Goal: Transaction & Acquisition: Purchase product/service

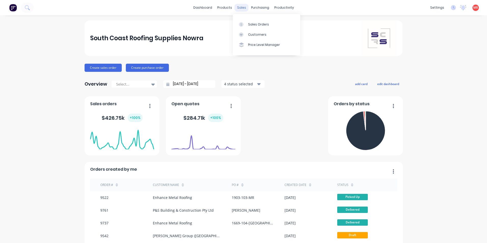
click at [244, 6] on div "sales" at bounding box center [242, 8] width 14 height 8
click at [30, 9] on button at bounding box center [27, 8] width 13 height 10
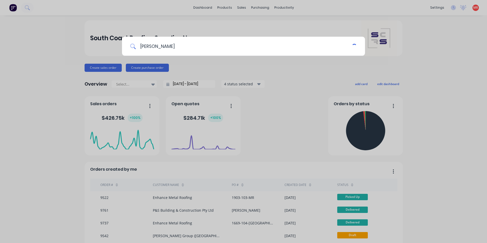
type input "ryan bray"
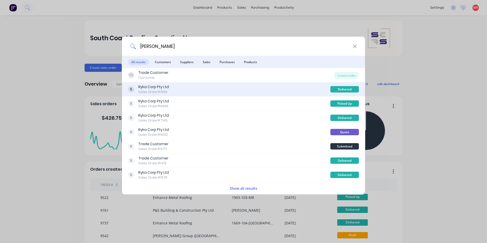
click at [198, 87] on div "Ryka Corp Pty Ltd Sales Order #1569" at bounding box center [229, 89] width 202 height 10
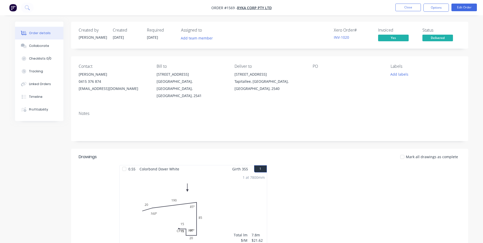
click at [464, 29] on div "Created by Trevor Created 06/11/23 Required 07/11/23 Assigned to Add team membe…" at bounding box center [269, 35] width 397 height 27
click at [30, 7] on button at bounding box center [27, 8] width 13 height 10
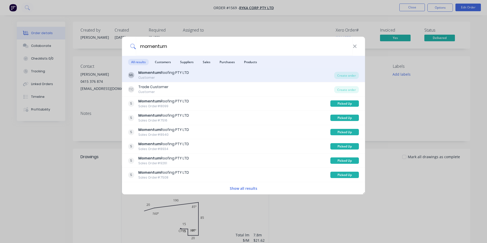
type input "momentum"
click at [284, 75] on div "ML Momentum Roofing PTY LTD Customer" at bounding box center [231, 75] width 206 height 10
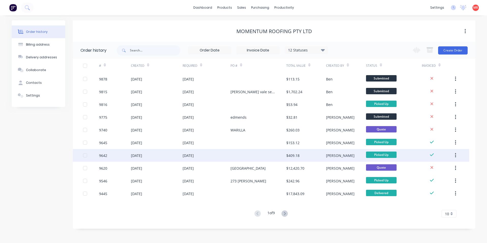
click at [238, 150] on div at bounding box center [258, 155] width 56 height 13
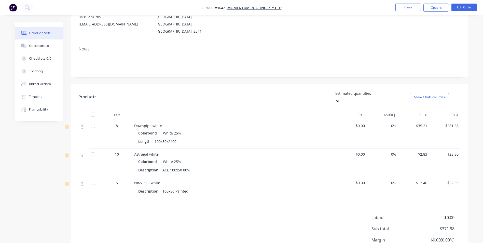
scroll to position [45, 0]
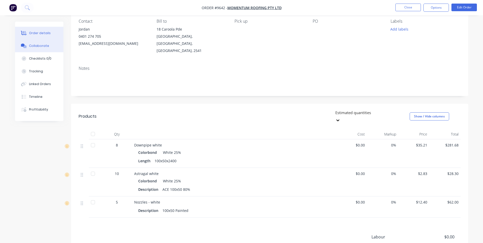
click at [32, 46] on div "Collaborate" at bounding box center [39, 46] width 20 height 5
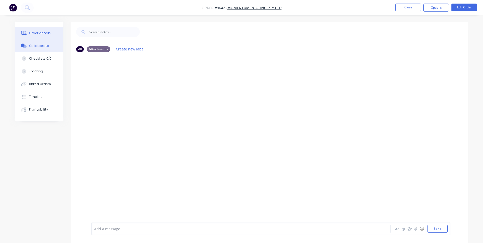
click at [33, 31] on button "Order details" at bounding box center [39, 33] width 48 height 13
click at [413, 4] on button "Close" at bounding box center [408, 8] width 25 height 8
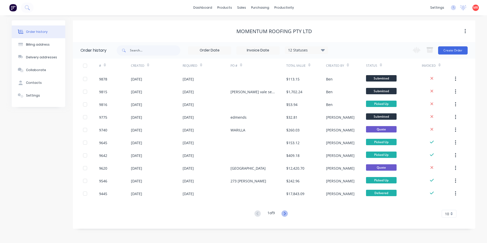
click at [287, 212] on icon at bounding box center [284, 213] width 6 height 6
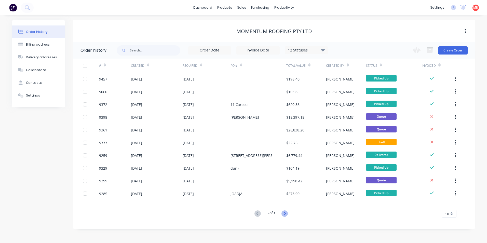
click at [284, 213] on icon at bounding box center [284, 213] width 6 height 6
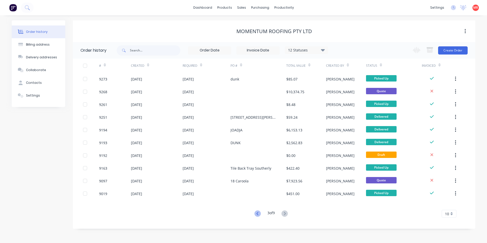
click at [256, 213] on icon at bounding box center [257, 213] width 2 height 3
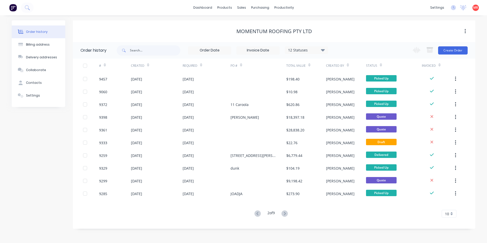
click at [256, 213] on icon at bounding box center [257, 213] width 2 height 3
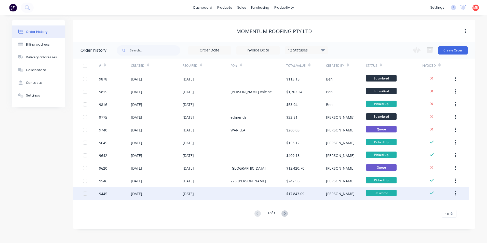
click at [263, 194] on div at bounding box center [258, 193] width 56 height 13
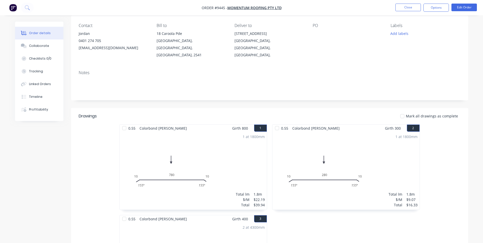
scroll to position [102, 0]
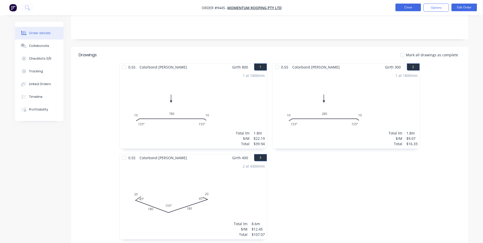
click at [408, 8] on button "Close" at bounding box center [408, 8] width 25 height 8
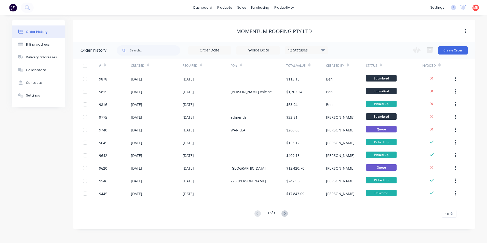
click at [285, 213] on icon at bounding box center [285, 213] width 2 height 3
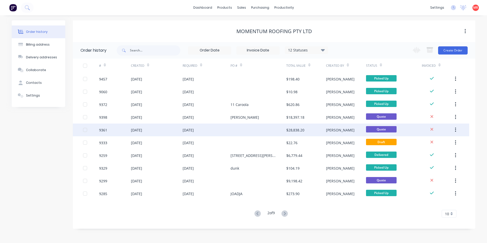
click at [250, 132] on div at bounding box center [258, 130] width 56 height 13
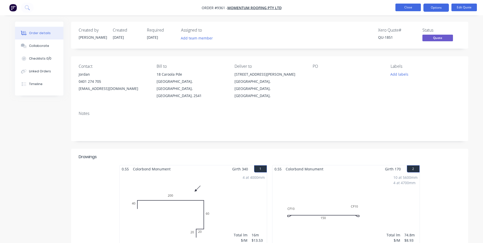
click at [411, 5] on button "Close" at bounding box center [408, 8] width 25 height 8
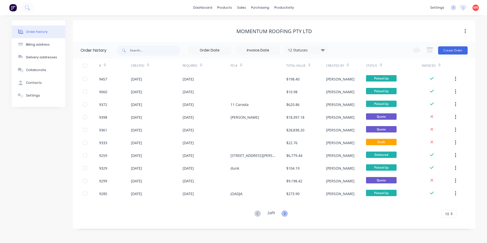
click at [283, 212] on icon at bounding box center [284, 213] width 6 height 6
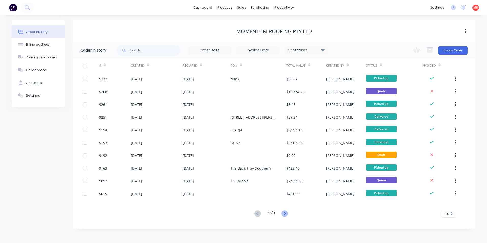
click at [284, 214] on icon at bounding box center [284, 213] width 6 height 6
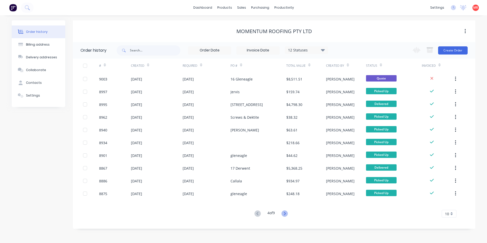
click at [285, 214] on icon at bounding box center [284, 213] width 6 height 6
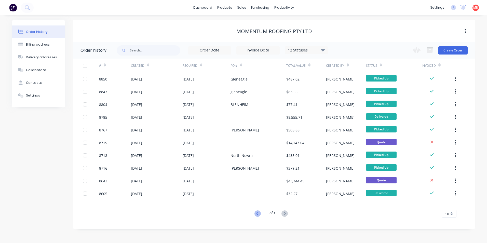
click at [257, 213] on icon at bounding box center [257, 213] width 6 height 6
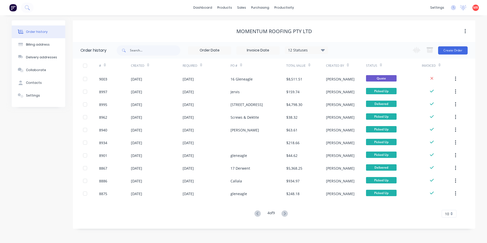
click at [257, 213] on icon at bounding box center [257, 213] width 6 height 6
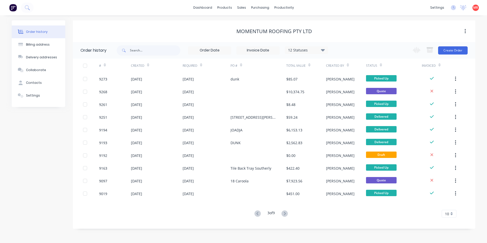
click at [257, 213] on icon at bounding box center [257, 213] width 6 height 6
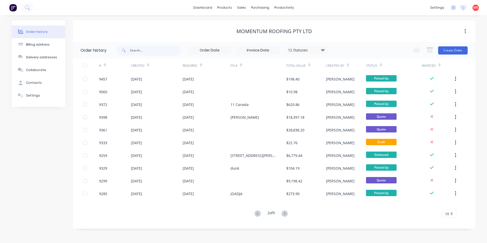
click at [257, 213] on icon at bounding box center [257, 213] width 6 height 6
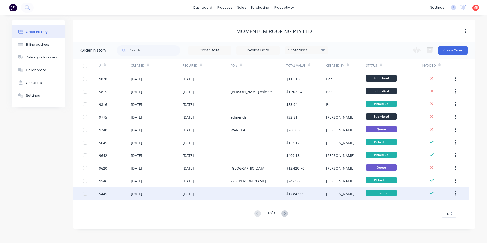
click at [255, 197] on div at bounding box center [258, 193] width 56 height 13
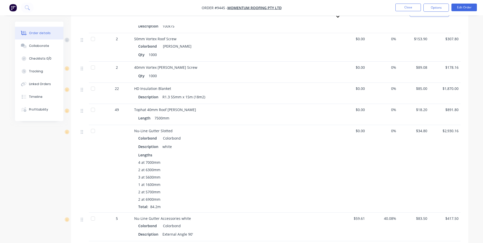
scroll to position [560, 0]
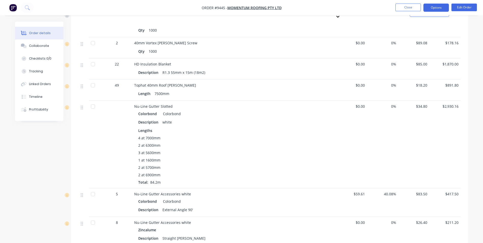
click at [432, 9] on button "Options" at bounding box center [436, 8] width 25 height 8
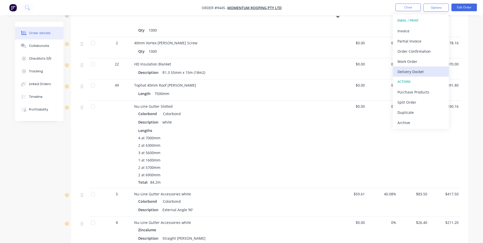
click at [407, 73] on div "Delivery Docket" at bounding box center [421, 71] width 47 height 7
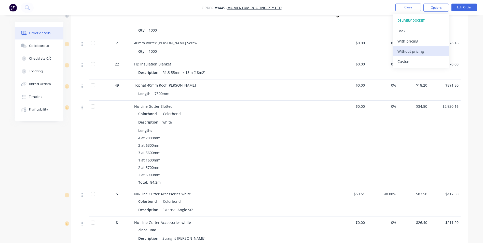
click at [411, 54] on div "Without pricing" at bounding box center [421, 51] width 47 height 7
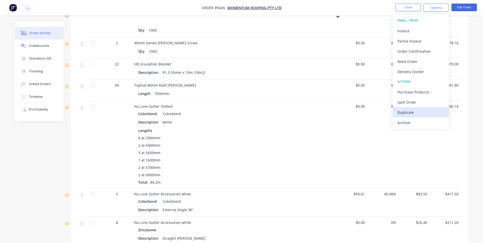
click at [410, 113] on div "Duplicate" at bounding box center [421, 112] width 47 height 7
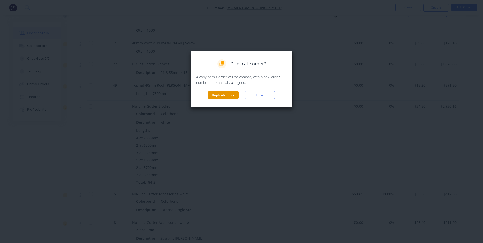
click at [228, 95] on button "Duplicate order" at bounding box center [223, 95] width 31 height 8
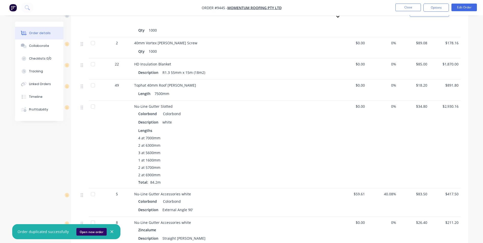
click at [88, 234] on button "Open new order" at bounding box center [91, 232] width 30 height 8
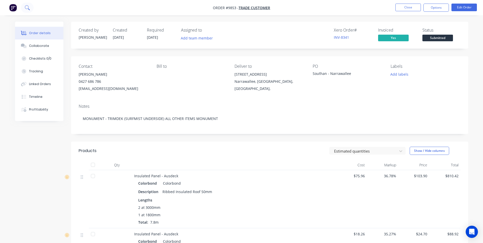
click at [27, 7] on icon at bounding box center [27, 7] width 5 height 5
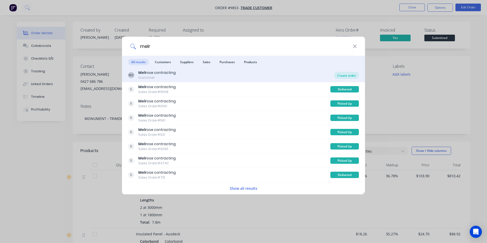
type input "melr"
click at [342, 75] on div "Create order" at bounding box center [346, 75] width 25 height 7
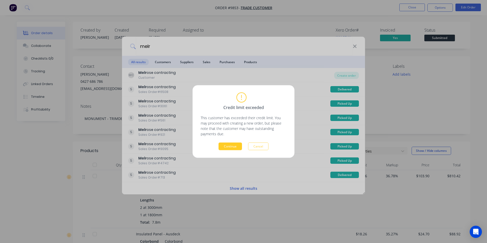
click at [222, 148] on button "Continue" at bounding box center [230, 147] width 23 height 8
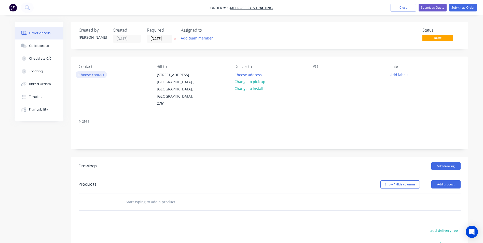
click at [96, 77] on button "Choose contact" at bounding box center [91, 74] width 31 height 7
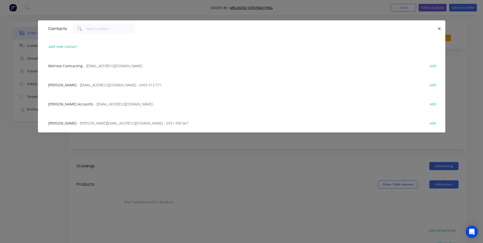
click at [90, 87] on span "- Brettc@melroseroofing.com.au - 0409 913 571" at bounding box center [120, 85] width 84 height 5
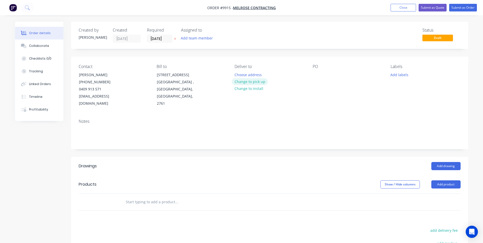
click at [252, 81] on button "Change to pick up" at bounding box center [250, 81] width 36 height 7
click at [318, 73] on div at bounding box center [317, 74] width 8 height 7
click at [453, 162] on button "Add drawing" at bounding box center [445, 166] width 29 height 8
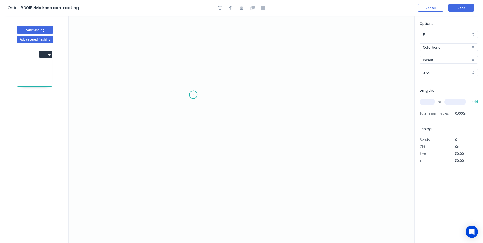
click at [193, 95] on icon "0" at bounding box center [242, 129] width 346 height 227
click at [229, 95] on icon at bounding box center [211, 95] width 36 height 0
click at [227, 176] on icon "0 ?" at bounding box center [242, 129] width 346 height 227
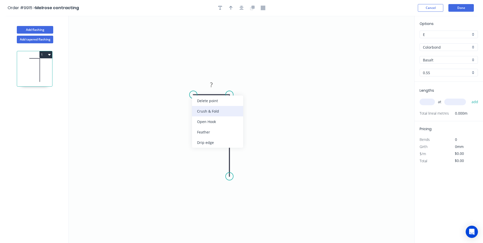
click at [196, 106] on div "Crush & Fold" at bounding box center [217, 111] width 51 height 10
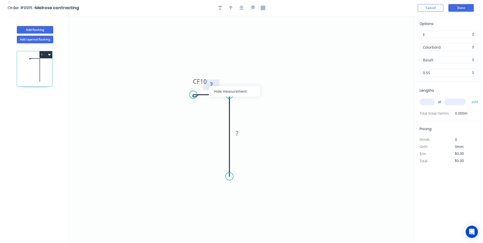
click at [213, 84] on rect at bounding box center [211, 84] width 10 height 7
click at [475, 61] on div "Basalt" at bounding box center [449, 60] width 58 height 8
type input "$6.05"
click at [437, 97] on div "[PERSON_NAME]" at bounding box center [449, 93] width 58 height 9
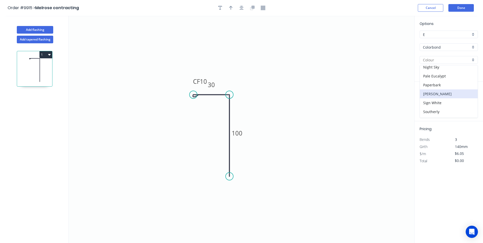
type input "[PERSON_NAME]"
click at [429, 104] on input "text" at bounding box center [427, 102] width 15 height 7
type input "1"
type input "1000"
click at [469, 98] on button "add" at bounding box center [475, 102] width 12 height 9
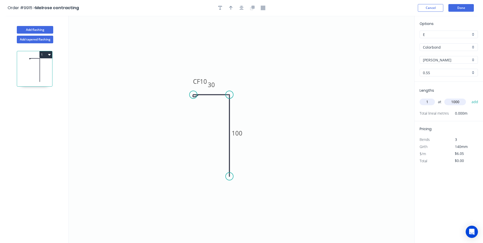
type input "$6.05"
click at [458, 8] on button "Done" at bounding box center [460, 8] width 25 height 8
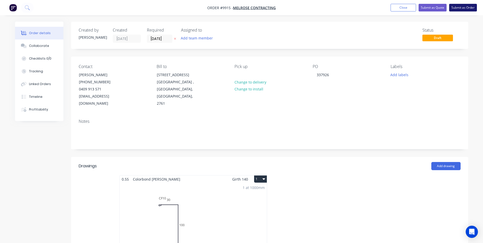
click at [467, 7] on button "Submit as Order" at bounding box center [463, 8] width 28 height 8
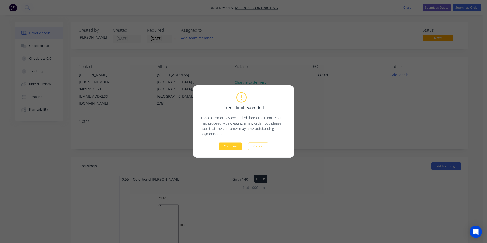
click at [237, 144] on button "Continue" at bounding box center [230, 147] width 23 height 8
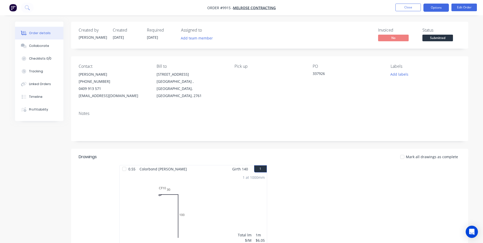
click at [434, 6] on button "Options" at bounding box center [436, 8] width 25 height 8
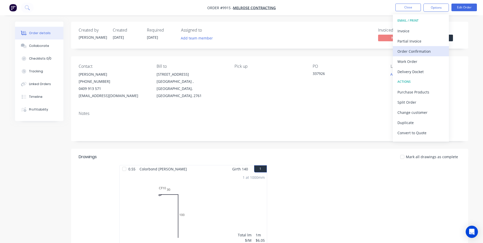
click at [408, 52] on div "Order Confirmation" at bounding box center [421, 51] width 47 height 7
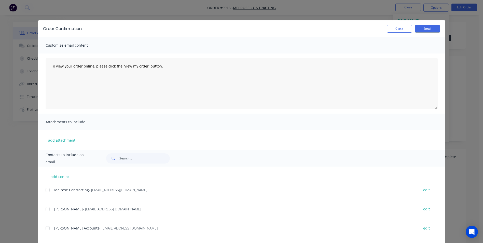
scroll to position [27, 0]
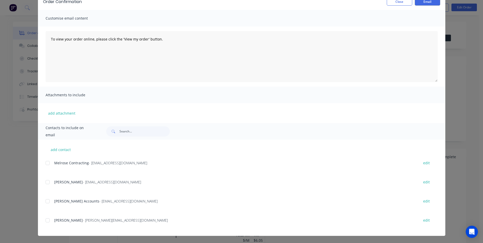
click at [45, 181] on div at bounding box center [48, 182] width 10 height 10
click at [426, 1] on button "Email" at bounding box center [427, 2] width 25 height 8
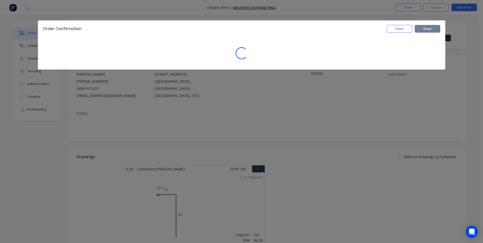
scroll to position [0, 0]
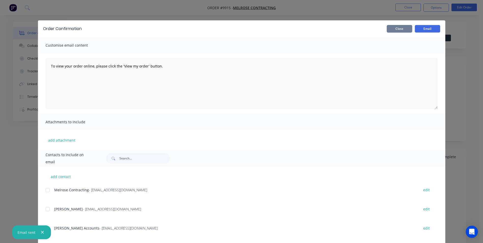
click at [392, 30] on button "Close" at bounding box center [399, 29] width 25 height 8
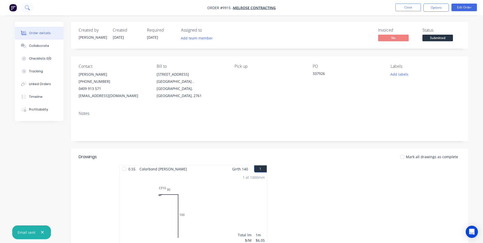
click at [24, 9] on button at bounding box center [27, 8] width 13 height 10
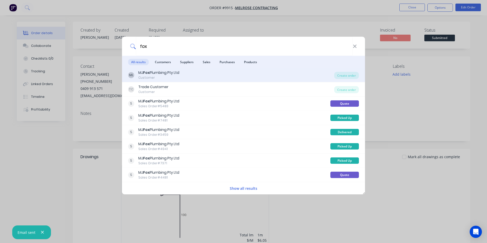
type input "fox"
click at [211, 70] on div "ML MJ Fox Plumbing Pty Ltd Customer" at bounding box center [231, 75] width 206 height 10
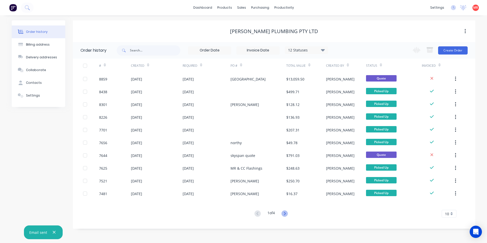
click at [284, 214] on icon at bounding box center [284, 213] width 6 height 6
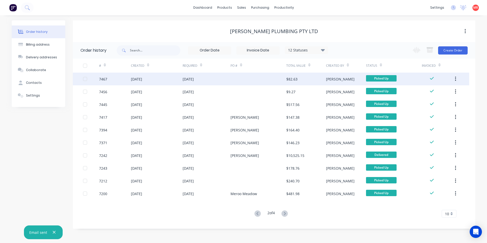
click at [229, 81] on div "03 Apr 2025" at bounding box center [207, 79] width 48 height 13
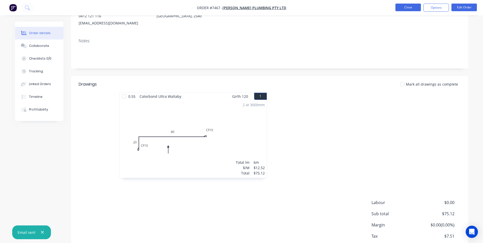
scroll to position [27, 0]
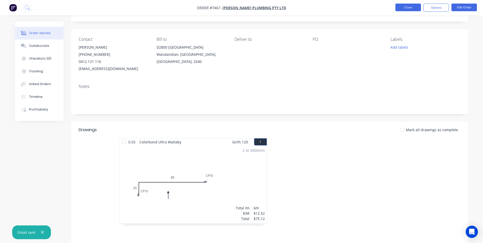
click at [412, 7] on button "Close" at bounding box center [408, 8] width 25 height 8
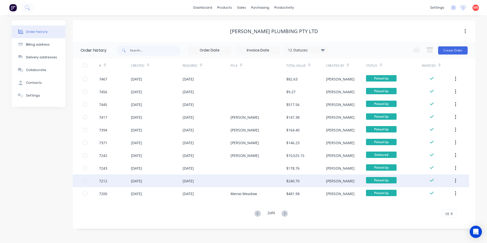
click at [255, 185] on div at bounding box center [258, 180] width 56 height 13
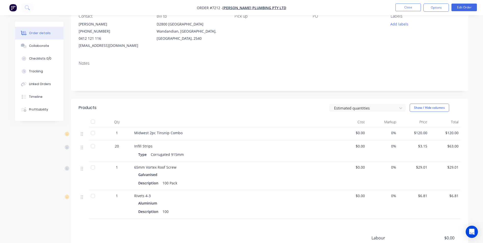
scroll to position [51, 0]
click at [398, 5] on button "Close" at bounding box center [408, 8] width 25 height 8
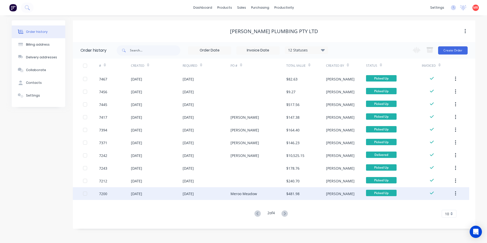
click at [258, 193] on div "Meroo Meadow" at bounding box center [258, 193] width 56 height 13
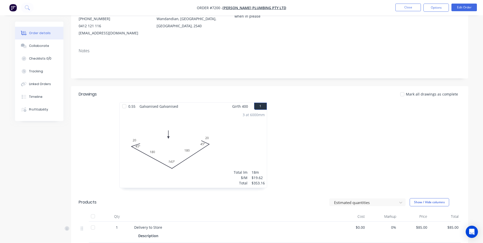
scroll to position [127, 0]
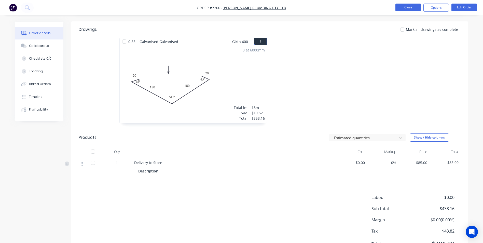
click at [408, 6] on button "Close" at bounding box center [408, 8] width 25 height 8
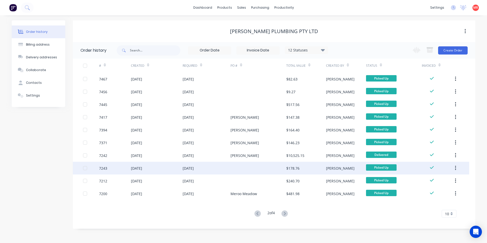
click at [256, 164] on div at bounding box center [258, 168] width 56 height 13
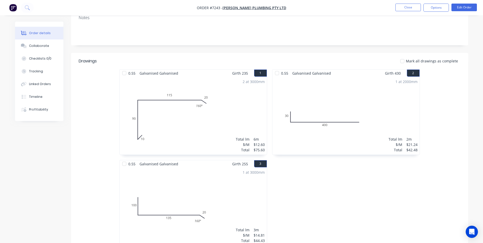
scroll to position [51, 0]
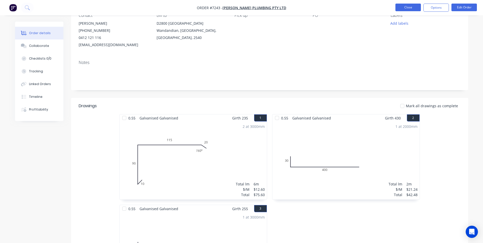
click at [407, 8] on button "Close" at bounding box center [408, 8] width 25 height 8
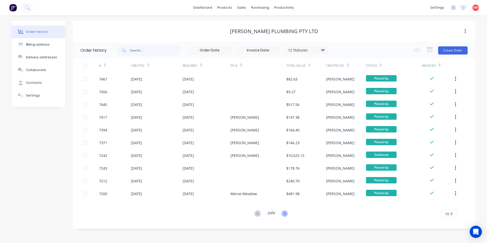
click at [286, 210] on icon at bounding box center [284, 213] width 6 height 6
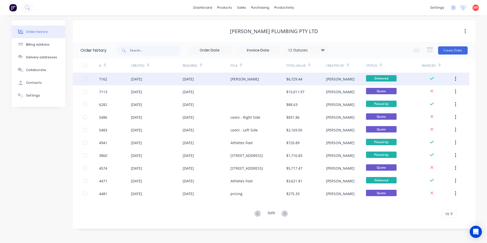
click at [254, 82] on div "DUNCAN" at bounding box center [258, 79] width 56 height 13
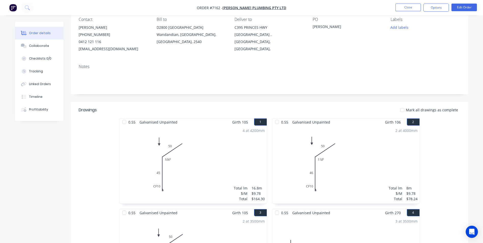
scroll to position [127, 0]
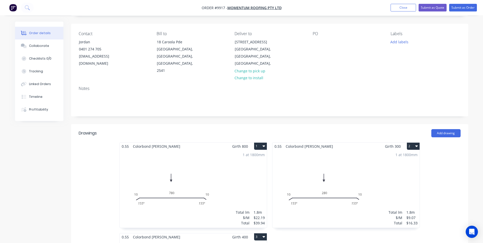
scroll to position [51, 0]
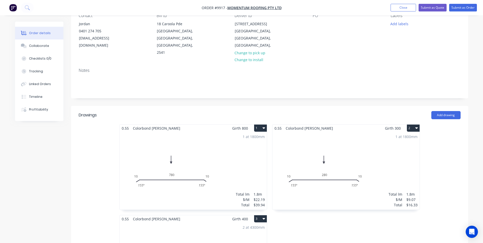
click at [257, 125] on button "1" at bounding box center [260, 128] width 13 height 7
click at [239, 157] on div "Delete" at bounding box center [242, 160] width 39 height 7
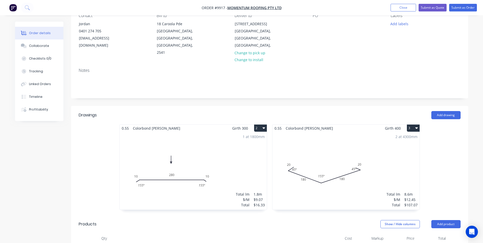
click at [262, 125] on button "2" at bounding box center [260, 128] width 13 height 7
click at [246, 157] on div "Delete" at bounding box center [242, 160] width 39 height 7
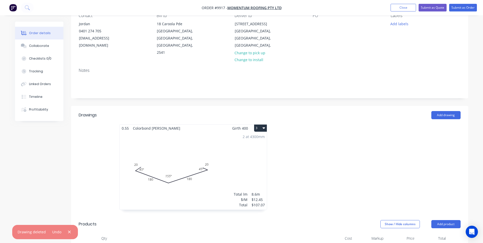
click at [256, 125] on button "3" at bounding box center [260, 128] width 13 height 7
click at [249, 157] on div "Delete" at bounding box center [242, 160] width 39 height 7
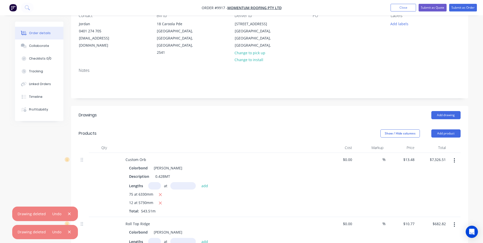
scroll to position [127, 0]
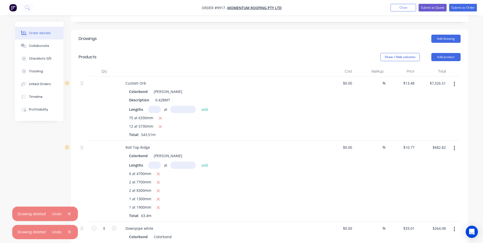
click at [454, 79] on button "button" at bounding box center [454, 83] width 12 height 9
click at [425, 124] on div "Delete" at bounding box center [436, 127] width 39 height 7
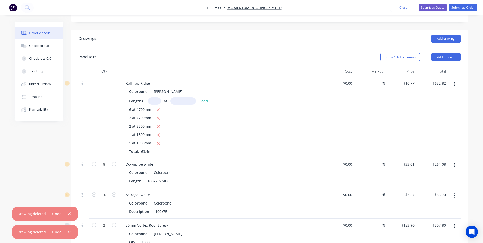
click at [454, 81] on icon "button" at bounding box center [454, 84] width 1 height 6
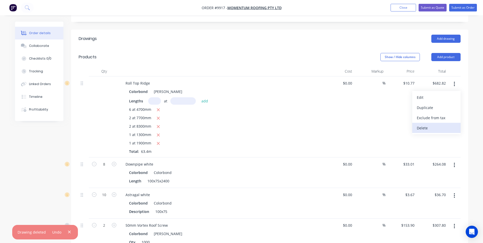
click at [431, 124] on div "Delete" at bounding box center [436, 127] width 39 height 7
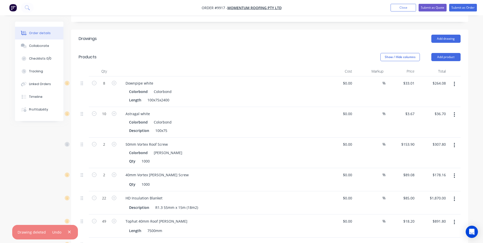
click at [454, 81] on icon "button" at bounding box center [454, 84] width 1 height 6
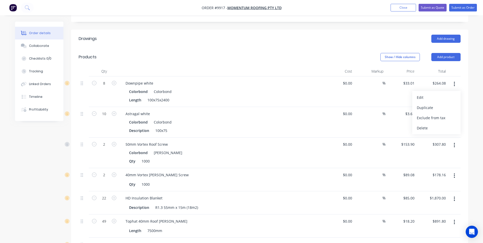
click at [326, 66] on div "Cost" at bounding box center [338, 71] width 31 height 10
click at [453, 141] on button "button" at bounding box center [454, 145] width 12 height 9
click at [429, 184] on button "Delete" at bounding box center [436, 189] width 48 height 10
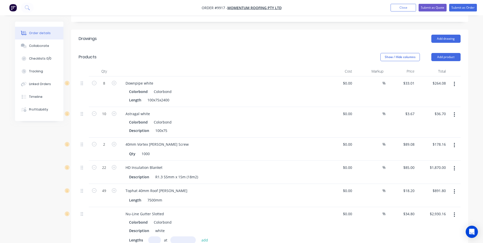
click at [456, 164] on button "button" at bounding box center [454, 168] width 12 height 9
click at [429, 209] on div "Delete" at bounding box center [436, 212] width 39 height 7
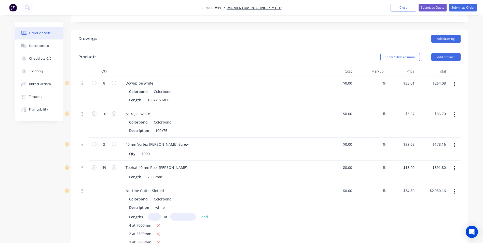
click at [456, 164] on button "button" at bounding box center [454, 168] width 12 height 9
click at [440, 209] on div "Delete" at bounding box center [436, 212] width 39 height 7
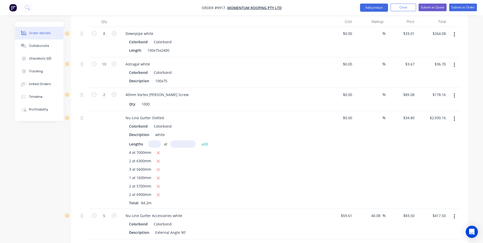
scroll to position [178, 0]
click at [455, 110] on div at bounding box center [454, 159] width 13 height 98
click at [455, 113] on button "button" at bounding box center [454, 117] width 12 height 9
click at [431, 158] on div "Delete" at bounding box center [436, 161] width 39 height 7
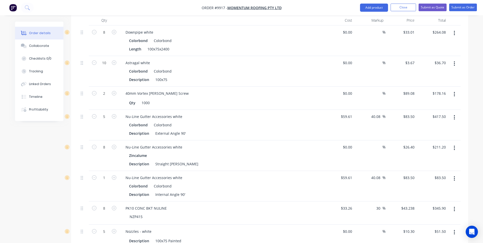
click at [455, 115] on icon "button" at bounding box center [454, 117] width 1 height 5
click at [435, 158] on div "Delete" at bounding box center [436, 161] width 39 height 7
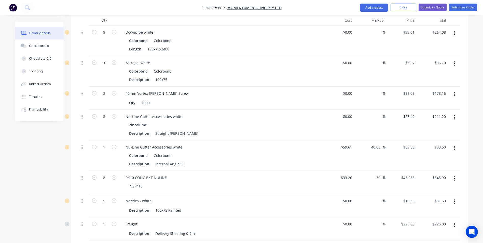
click at [454, 115] on icon "button" at bounding box center [454, 118] width 1 height 6
click at [430, 158] on div "Delete" at bounding box center [436, 161] width 39 height 7
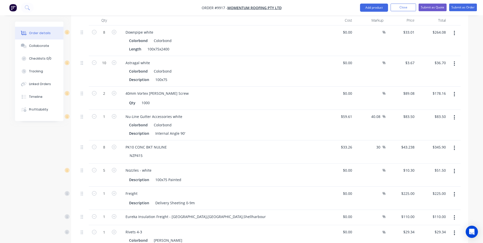
click at [452, 90] on button "button" at bounding box center [454, 94] width 12 height 9
click at [443, 134] on div "Delete" at bounding box center [436, 137] width 39 height 7
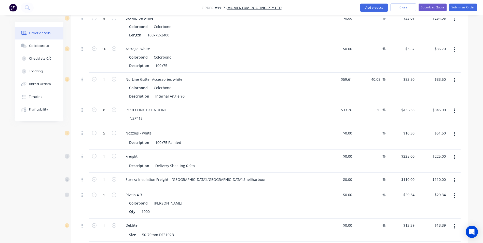
scroll to position [204, 0]
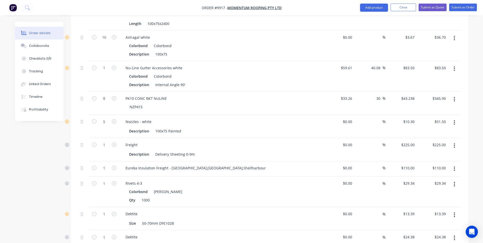
click at [454, 143] on icon "button" at bounding box center [454, 146] width 1 height 6
click at [433, 186] on div "Delete" at bounding box center [436, 189] width 39 height 7
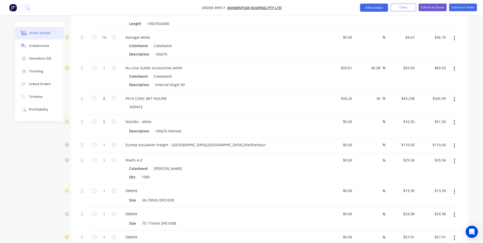
click at [454, 141] on button "button" at bounding box center [454, 145] width 12 height 9
click at [438, 186] on div "Delete" at bounding box center [436, 189] width 39 height 7
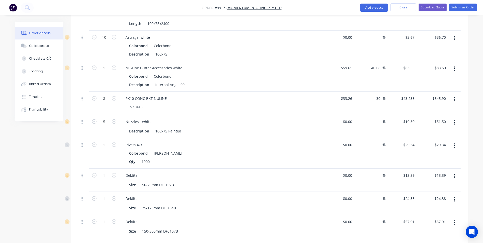
click at [456, 141] on button "button" at bounding box center [454, 145] width 12 height 9
click at [442, 186] on div "Delete" at bounding box center [436, 189] width 39 height 7
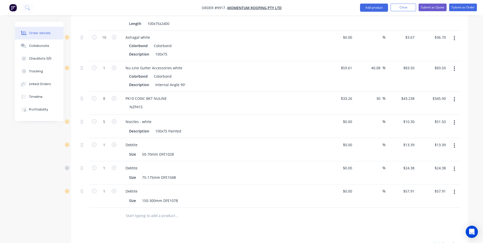
click at [454, 143] on icon "button" at bounding box center [454, 146] width 1 height 6
click at [440, 186] on div "Delete" at bounding box center [436, 189] width 39 height 7
click at [456, 141] on button "button" at bounding box center [454, 145] width 12 height 9
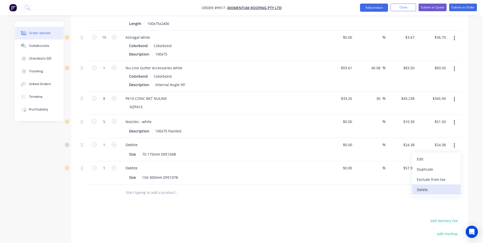
click at [438, 186] on div "Delete" at bounding box center [436, 189] width 39 height 7
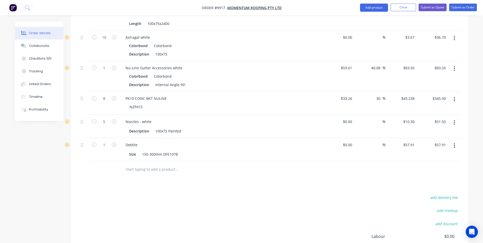
click at [454, 143] on icon "button" at bounding box center [454, 146] width 1 height 6
click at [434, 186] on div "Delete" at bounding box center [436, 189] width 39 height 7
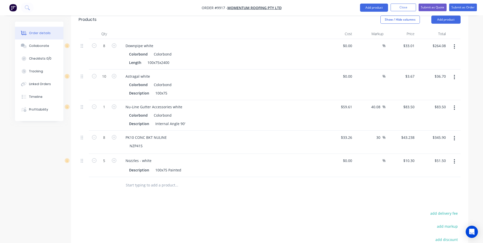
scroll to position [153, 0]
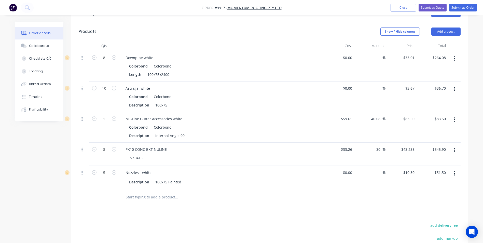
click at [454, 147] on icon "button" at bounding box center [454, 150] width 1 height 6
click at [430, 190] on div "Delete" at bounding box center [436, 193] width 39 height 7
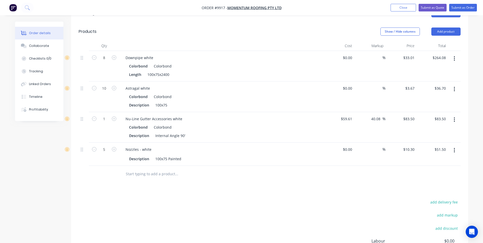
click at [454, 115] on button "button" at bounding box center [454, 119] width 12 height 9
click at [428, 160] on div "Delete" at bounding box center [436, 163] width 39 height 7
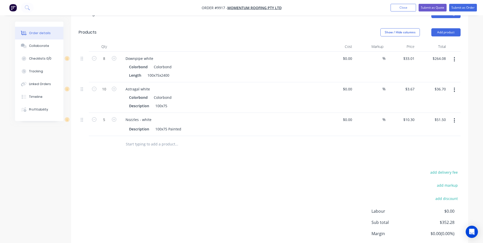
scroll to position [152, 0]
click at [377, 55] on input at bounding box center [380, 58] width 6 height 7
type input "."
type input "-7"
type input "0"
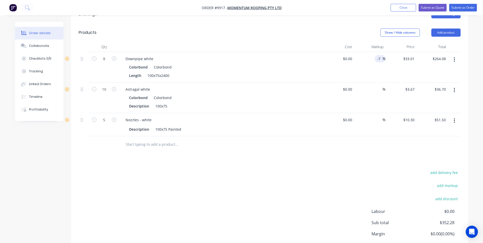
type input "$0.00"
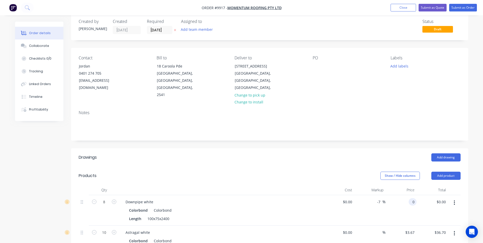
scroll to position [0, 0]
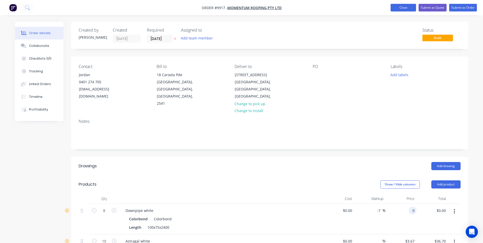
type input "$0.00"
click at [405, 10] on button "Close" at bounding box center [403, 8] width 25 height 8
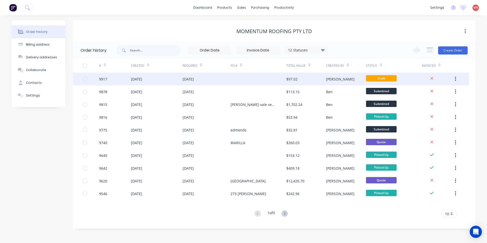
click at [331, 79] on div "[PERSON_NAME]" at bounding box center [340, 78] width 29 height 5
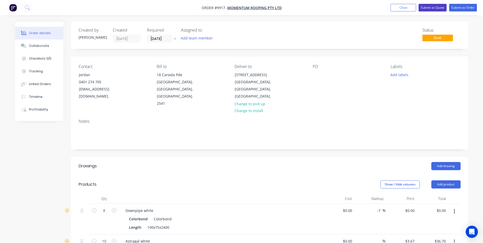
click at [442, 7] on button "Submit as Quote" at bounding box center [433, 8] width 28 height 8
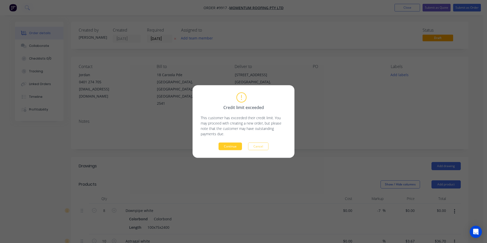
click at [232, 146] on button "Continue" at bounding box center [230, 147] width 23 height 8
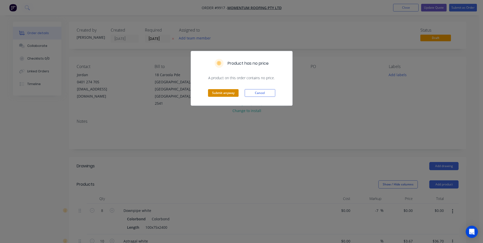
click at [230, 93] on button "Submit anyway" at bounding box center [223, 93] width 31 height 8
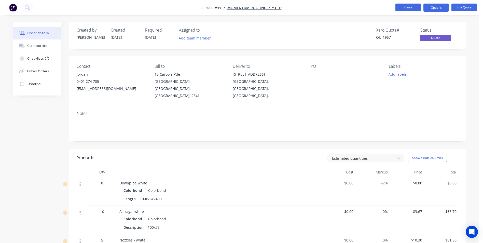
click at [408, 9] on button "Close" at bounding box center [408, 8] width 25 height 8
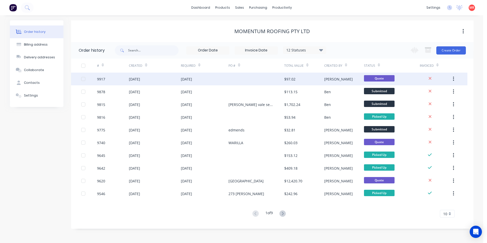
click at [340, 79] on div "[PERSON_NAME]" at bounding box center [344, 79] width 40 height 13
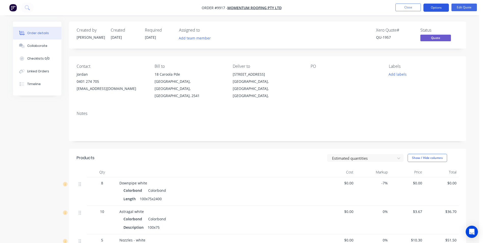
click at [425, 9] on button "Options" at bounding box center [436, 8] width 25 height 8
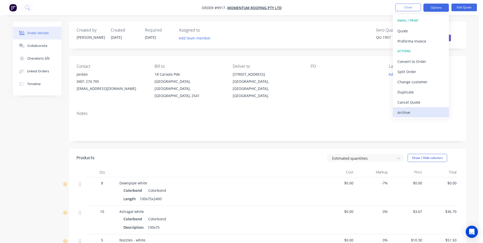
click at [407, 112] on div "Archive" at bounding box center [421, 112] width 47 height 7
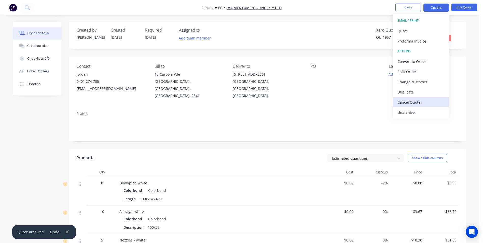
click at [407, 104] on div "Cancel Quote" at bounding box center [421, 102] width 47 height 7
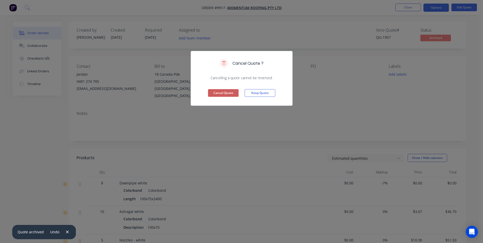
click at [236, 92] on button "Cancel Quote" at bounding box center [223, 93] width 31 height 8
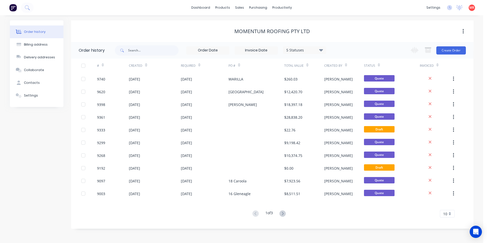
click at [17, 7] on img at bounding box center [13, 8] width 8 height 8
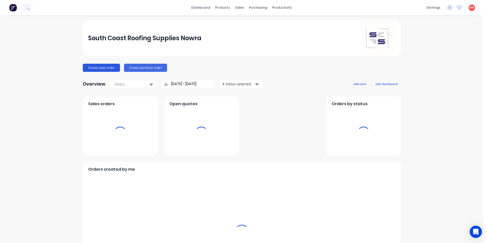
click at [103, 68] on button "Create sales order" at bounding box center [101, 68] width 37 height 8
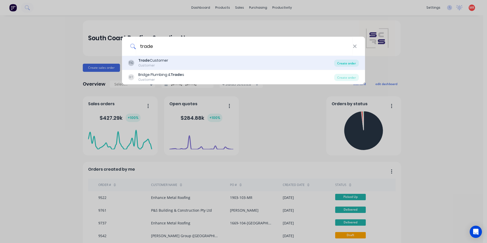
type input "trade"
click at [355, 66] on div "Create order" at bounding box center [346, 63] width 25 height 7
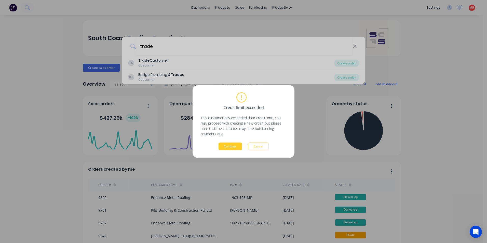
click at [228, 147] on button "Continue" at bounding box center [230, 147] width 23 height 8
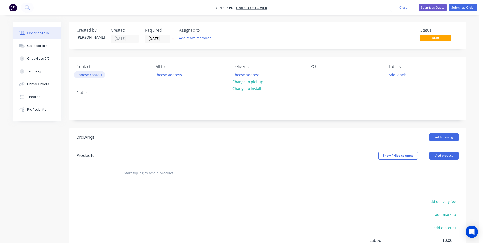
click at [94, 74] on button "Choose contact" at bounding box center [89, 74] width 31 height 7
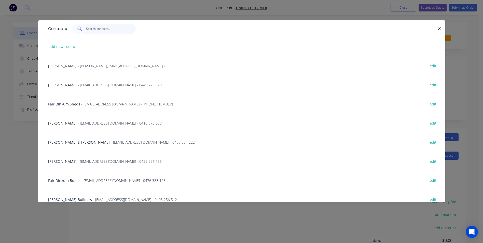
click at [94, 31] on input "text" at bounding box center [111, 29] width 50 height 10
type input "dav"
click at [94, 161] on span "- dlewis@bygroup.com.au - 0412 522 308" at bounding box center [120, 161] width 84 height 5
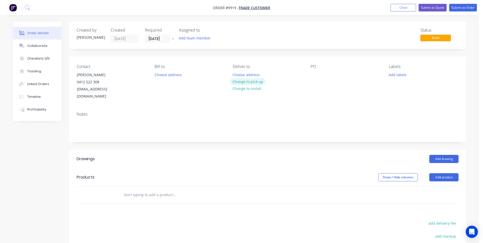
click at [242, 83] on button "Change to pick up" at bounding box center [248, 81] width 36 height 7
click at [442, 155] on button "Add drawing" at bounding box center [443, 159] width 29 height 8
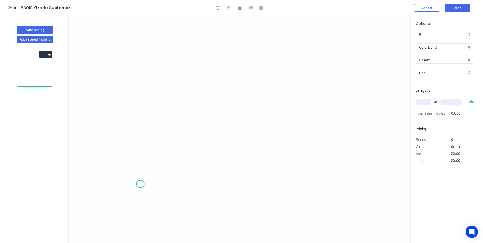
drag, startPoint x: 140, startPoint y: 184, endPoint x: 151, endPoint y: 130, distance: 55.6
click at [140, 184] on icon "0" at bounding box center [240, 129] width 342 height 227
click at [145, 103] on icon "0" at bounding box center [240, 129] width 342 height 227
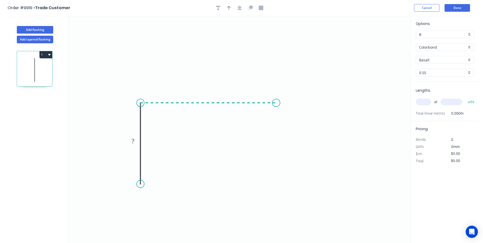
click at [276, 99] on icon "0 ?" at bounding box center [240, 129] width 342 height 227
click at [129, 143] on rect at bounding box center [133, 141] width 10 height 7
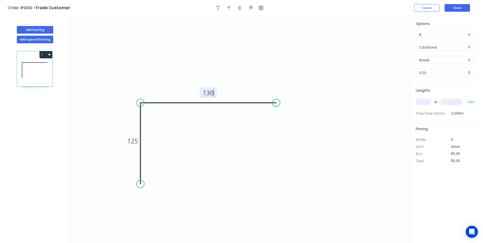
click at [473, 61] on div "Basalt" at bounding box center [445, 60] width 58 height 8
type input "$10.78"
click at [442, 70] on div "Shale Grey" at bounding box center [445, 68] width 58 height 9
type input "Shale Grey"
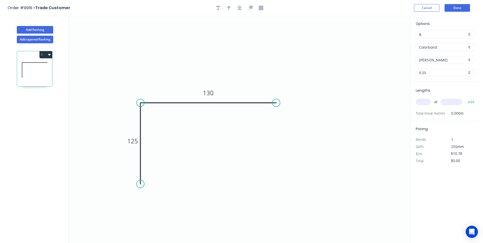
click at [422, 104] on input "text" at bounding box center [423, 102] width 15 height 7
type input "1"
type input "3000"
click at [465, 98] on button "add" at bounding box center [471, 102] width 12 height 9
type input "$32.34"
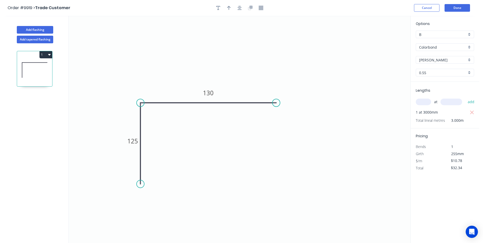
click at [465, 98] on button "add" at bounding box center [471, 102] width 12 height 9
click at [27, 30] on button "Add flashing" at bounding box center [35, 30] width 36 height 8
type input "$0.00"
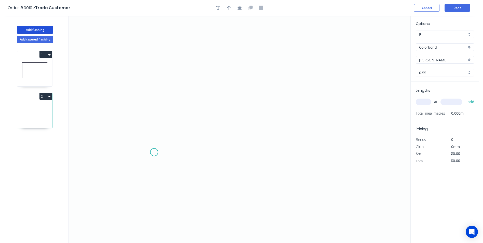
drag, startPoint x: 154, startPoint y: 152, endPoint x: 153, endPoint y: 100, distance: 52.0
click at [155, 148] on icon "0" at bounding box center [240, 129] width 342 height 227
click at [155, 84] on icon "0 ?" at bounding box center [240, 129] width 342 height 227
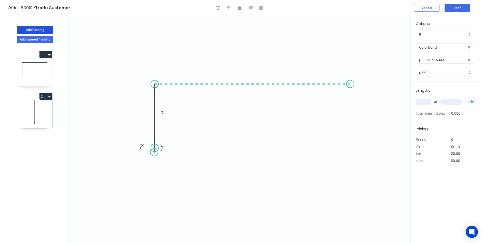
click at [350, 91] on icon "0 ? ? ? º" at bounding box center [240, 129] width 342 height 227
click at [349, 149] on icon "0 ? ? ? ? º" at bounding box center [240, 129] width 342 height 227
click at [349, 149] on circle at bounding box center [350, 149] width 8 height 8
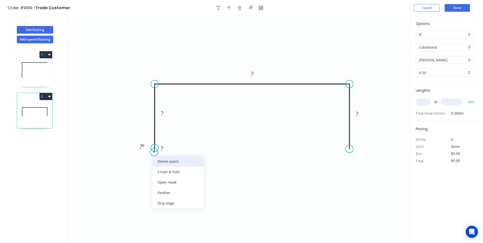
click at [165, 161] on div "Delete point" at bounding box center [178, 161] width 51 height 10
click at [148, 112] on tspan "?" at bounding box center [147, 113] width 3 height 8
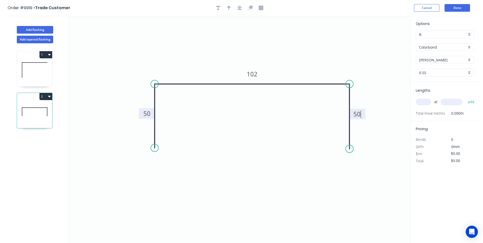
click at [257, 39] on icon "0 50 102 50" at bounding box center [240, 129] width 342 height 227
type input "$10.38"
click at [469, 60] on div "Shale Grey" at bounding box center [445, 60] width 58 height 8
click at [441, 86] on div "Monument" at bounding box center [445, 83] width 58 height 9
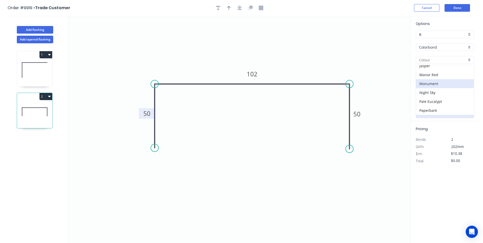
type input "Monument"
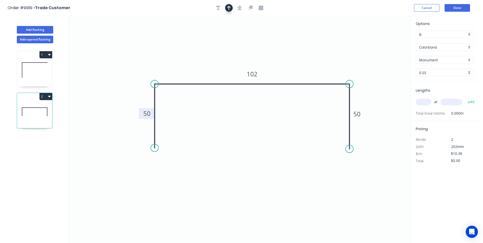
click at [227, 8] on button "button" at bounding box center [229, 8] width 8 height 8
drag, startPoint x: 386, startPoint y: 40, endPoint x: 183, endPoint y: 62, distance: 203.7
click at [212, 60] on icon at bounding box center [214, 54] width 5 height 16
click at [424, 100] on input "text" at bounding box center [423, 102] width 15 height 7
type input "1"
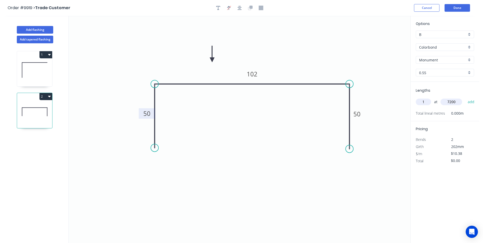
type input "7200"
click at [465, 98] on button "add" at bounding box center [471, 102] width 12 height 9
type input "$74.74"
type input "1"
type input "4800"
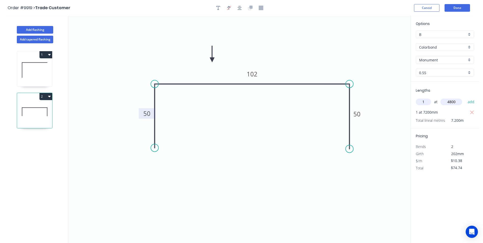
click at [465, 98] on button "add" at bounding box center [471, 102] width 12 height 9
type input "$124.56"
type input "1"
type input "4200"
click at [465, 98] on button "add" at bounding box center [471, 102] width 12 height 9
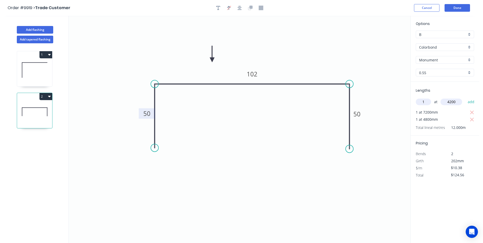
type input "$168.16"
type input "1"
type input "3600"
click at [465, 98] on button "add" at bounding box center [471, 102] width 12 height 9
type input "$205.52"
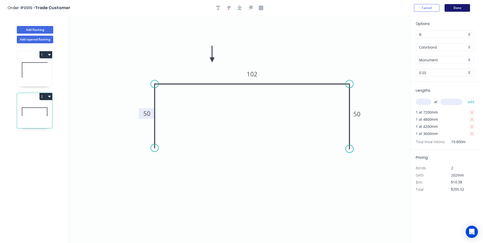
click at [466, 10] on button "Done" at bounding box center [457, 8] width 25 height 8
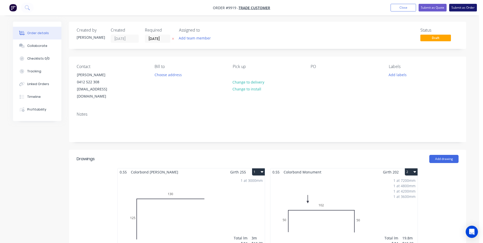
click at [460, 7] on button "Submit as Order" at bounding box center [463, 8] width 28 height 8
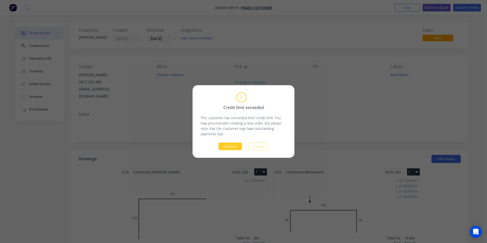
click at [223, 146] on button "Continue" at bounding box center [230, 147] width 23 height 8
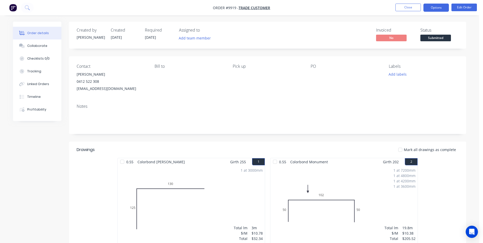
click at [432, 9] on button "Options" at bounding box center [436, 8] width 25 height 8
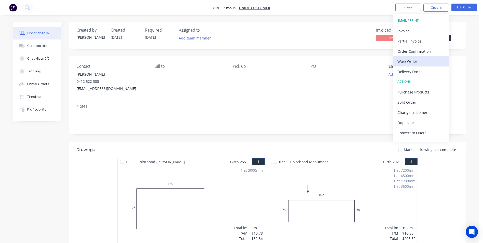
click at [428, 62] on div "Work Order" at bounding box center [421, 61] width 47 height 7
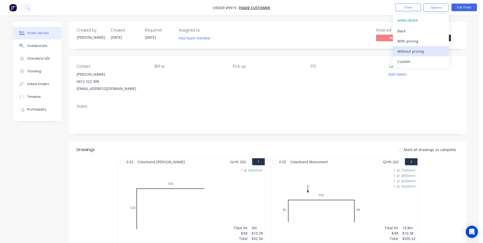
click at [428, 56] on button "Without pricing" at bounding box center [421, 51] width 56 height 10
click at [31, 8] on button at bounding box center [27, 8] width 13 height 10
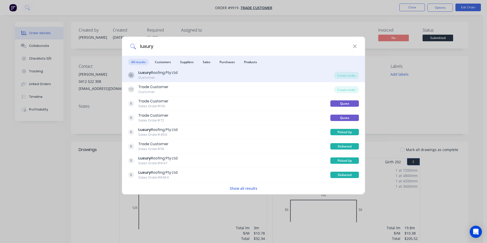
type input "luxury"
click at [193, 76] on div "LL Luxury Roofing Pty Ltd Customer" at bounding box center [231, 75] width 206 height 10
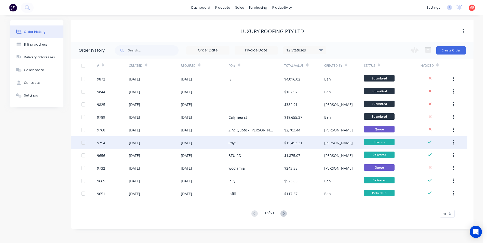
click at [264, 144] on div "Royal" at bounding box center [256, 142] width 56 height 13
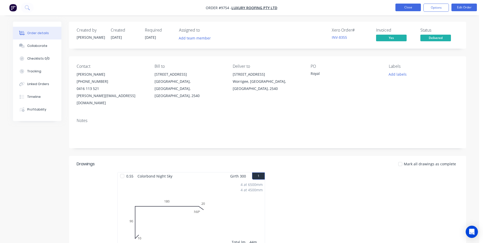
click at [409, 8] on button "Close" at bounding box center [408, 8] width 25 height 8
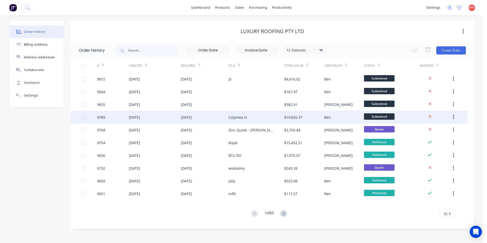
click at [260, 118] on div "Calymea st" at bounding box center [256, 117] width 56 height 13
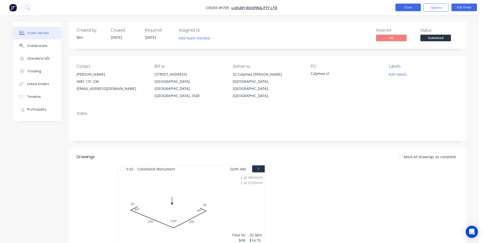
click at [407, 5] on button "Close" at bounding box center [408, 8] width 25 height 8
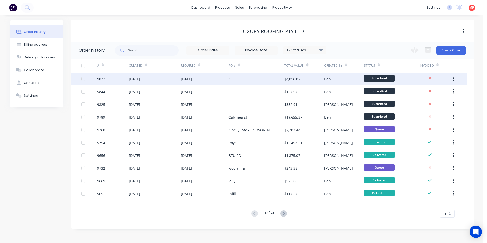
click at [251, 79] on div "JS" at bounding box center [256, 79] width 56 height 13
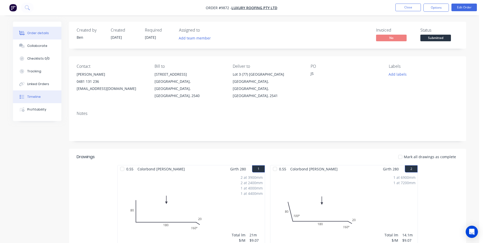
click at [40, 97] on button "Timeline" at bounding box center [37, 96] width 48 height 13
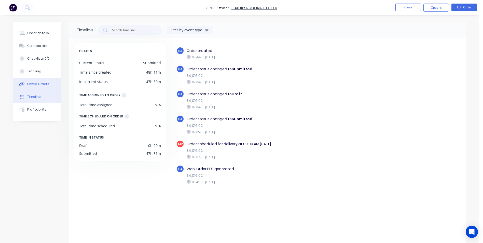
click at [39, 85] on div "Linked Orders" at bounding box center [38, 84] width 22 height 5
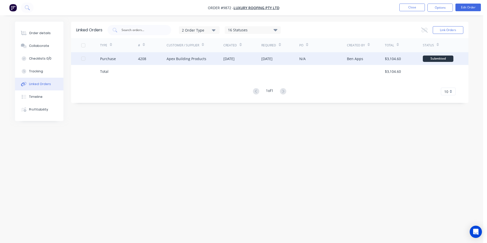
click at [257, 60] on div "[DATE]" at bounding box center [242, 58] width 38 height 13
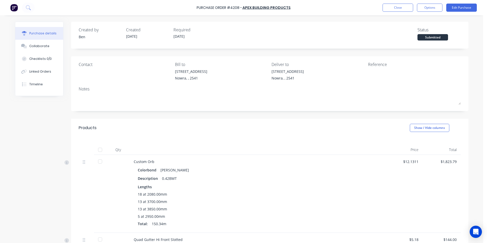
click at [15, 10] on img at bounding box center [14, 8] width 8 height 8
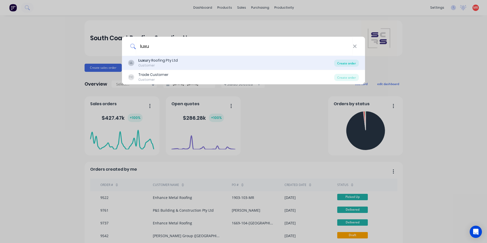
type input "luxu"
click at [343, 65] on div "Create order" at bounding box center [346, 63] width 25 height 7
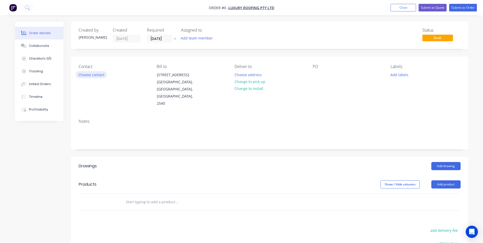
click at [91, 73] on button "Choose contact" at bounding box center [91, 74] width 31 height 7
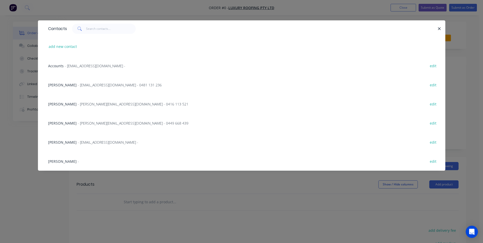
click at [87, 89] on div "[PERSON_NAME] - [EMAIL_ADDRESS][DOMAIN_NAME] - 0481 131 236 edit" at bounding box center [242, 84] width 392 height 19
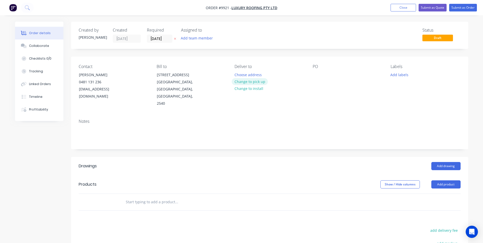
click at [251, 80] on button "Change to pick up" at bounding box center [250, 81] width 36 height 7
click at [163, 197] on input "text" at bounding box center [177, 202] width 102 height 10
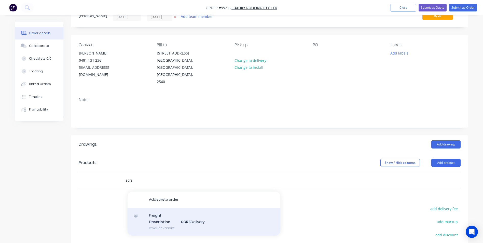
scroll to position [51, 0]
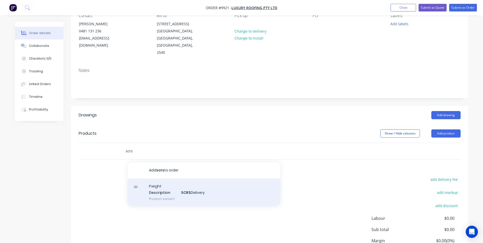
type input "scrs"
click at [186, 180] on div "Freight Description SCRS Delivery Product variant" at bounding box center [204, 193] width 153 height 28
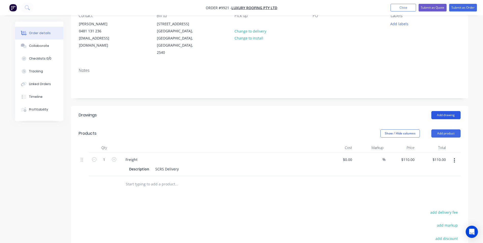
click at [439, 111] on button "Add drawing" at bounding box center [445, 115] width 29 height 8
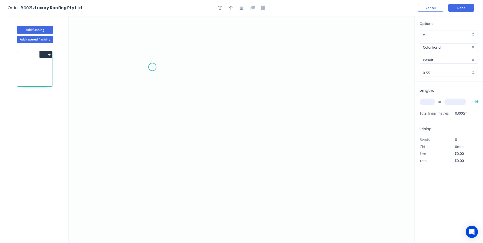
click at [153, 66] on icon "0" at bounding box center [242, 129] width 346 height 227
click at [142, 81] on icon "0" at bounding box center [242, 129] width 346 height 227
click at [138, 146] on icon "0 ?" at bounding box center [242, 129] width 346 height 227
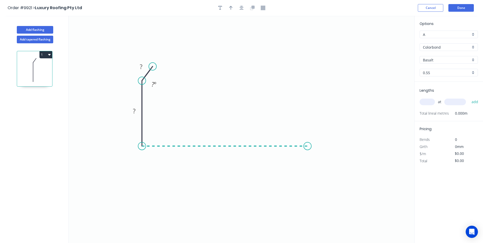
click at [308, 143] on icon "0 ? ? ? º" at bounding box center [242, 129] width 346 height 227
click at [312, 163] on icon "0 ? ? ? ? º" at bounding box center [242, 129] width 346 height 227
click at [141, 65] on tspan "?" at bounding box center [141, 66] width 3 height 8
click at [152, 66] on circle at bounding box center [153, 67] width 8 height 8
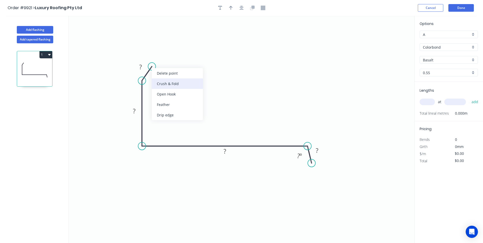
click at [160, 82] on div "Crush & Fold" at bounding box center [177, 83] width 51 height 10
click at [142, 69] on rect at bounding box center [140, 67] width 10 height 7
click at [271, 47] on icon "0 CF 10 10 80 500 40 160 º 100 º" at bounding box center [242, 129] width 346 height 227
type input "$22.10"
click at [235, 7] on div at bounding box center [241, 8] width 53 height 8
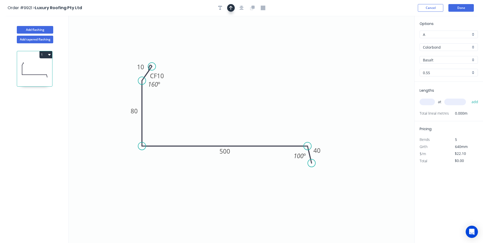
click at [231, 9] on icon "button" at bounding box center [231, 8] width 4 height 5
click at [388, 40] on icon at bounding box center [388, 35] width 5 height 16
drag, startPoint x: 388, startPoint y: 40, endPoint x: 245, endPoint y: 110, distance: 159.0
click at [245, 110] on icon at bounding box center [249, 105] width 15 height 15
click at [472, 60] on div "Basalt" at bounding box center [449, 60] width 58 height 8
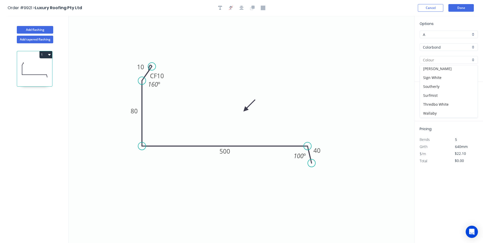
scroll to position [153, 0]
click at [449, 95] on div "Surfmist" at bounding box center [449, 95] width 58 height 9
type input "Surfmist"
click at [427, 103] on input "text" at bounding box center [427, 102] width 15 height 7
type input "2"
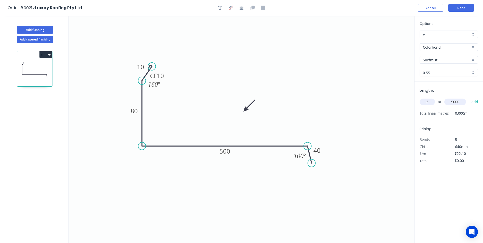
type input "5000"
click at [469, 98] on button "add" at bounding box center [475, 102] width 12 height 9
type input "$221.00"
click at [31, 30] on button "Add flashing" at bounding box center [35, 30] width 36 height 8
type input "$0.00"
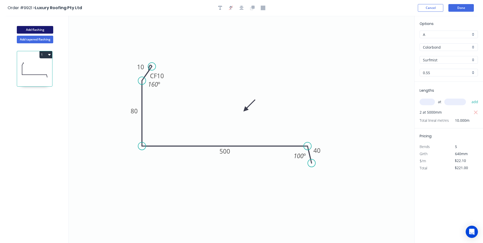
type input "$0.00"
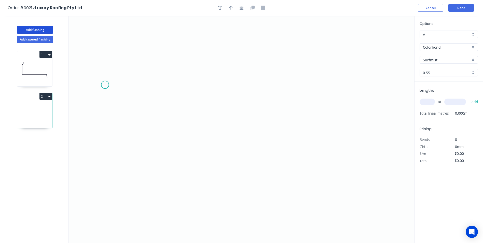
click at [105, 85] on icon "0" at bounding box center [242, 129] width 346 height 227
click at [105, 69] on icon at bounding box center [105, 77] width 0 height 16
click at [244, 68] on icon "0 ?" at bounding box center [242, 129] width 346 height 227
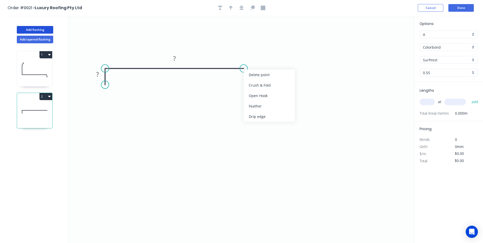
click at [158, 112] on icon "0 ? ?" at bounding box center [242, 129] width 346 height 227
drag, startPoint x: 51, startPoint y: 97, endPoint x: 46, endPoint y: 96, distance: 5.2
click at [46, 96] on button "2" at bounding box center [45, 96] width 13 height 7
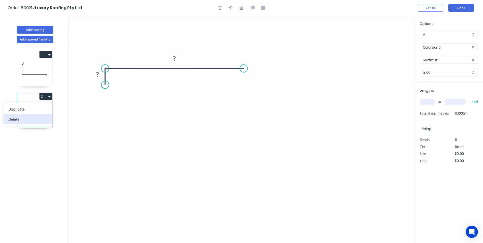
click at [33, 120] on div "Delete" at bounding box center [27, 119] width 39 height 7
type input "$22.10"
type input "$221.00"
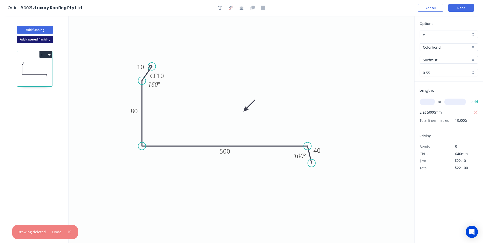
click at [51, 39] on button "Add tapered flashing" at bounding box center [35, 40] width 36 height 8
type input "$0.00"
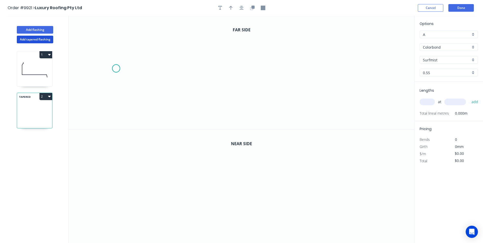
click at [116, 69] on icon "0" at bounding box center [242, 73] width 346 height 114
click at [116, 57] on icon at bounding box center [116, 63] width 0 height 12
click at [218, 56] on icon "0 ?" at bounding box center [242, 73] width 346 height 114
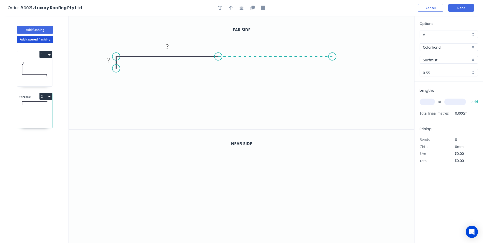
click at [333, 54] on icon "0 ? ?" at bounding box center [242, 73] width 346 height 114
click at [335, 71] on icon "0 ? ? ?" at bounding box center [242, 73] width 346 height 114
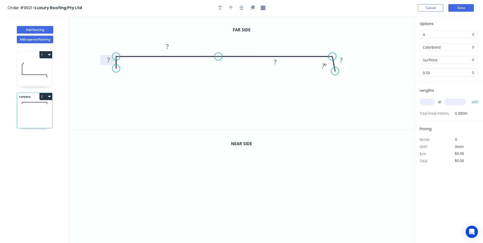
click at [107, 60] on rect at bounding box center [108, 60] width 10 height 7
click at [317, 91] on icon "0 10 100 150 40 100 º" at bounding box center [242, 73] width 346 height 114
click at [253, 8] on icon "button" at bounding box center [252, 7] width 3 height 3
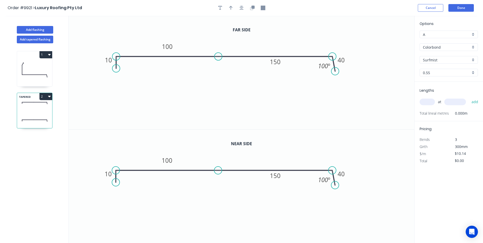
click at [48, 97] on button "2" at bounding box center [45, 96] width 13 height 7
click at [42, 108] on div "Duplicate" at bounding box center [27, 108] width 39 height 7
click at [50, 138] on icon "button" at bounding box center [49, 138] width 3 height 4
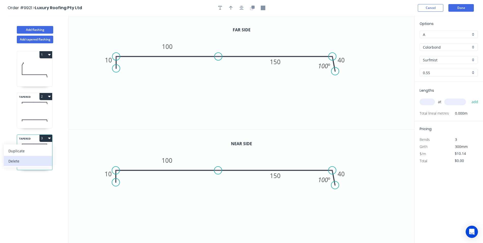
click at [36, 158] on div "Delete" at bounding box center [27, 160] width 39 height 7
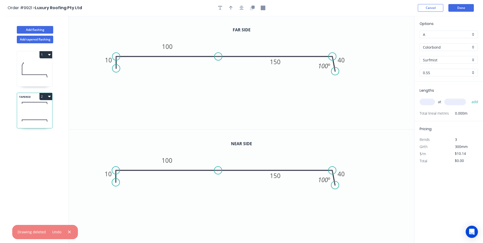
click at [49, 93] on button "2" at bounding box center [45, 96] width 13 height 7
click at [36, 117] on div "Delete" at bounding box center [27, 119] width 39 height 7
type input "$22.10"
type input "$221.00"
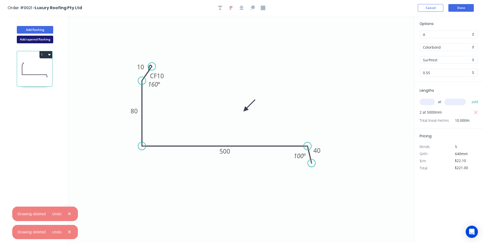
click at [31, 40] on button "Add tapered flashing" at bounding box center [35, 40] width 36 height 8
type input "$0.00"
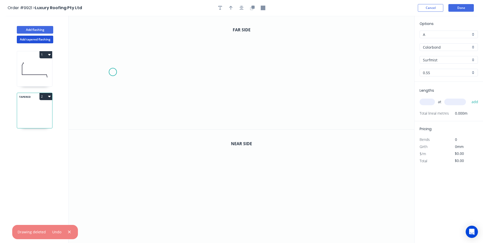
click at [113, 72] on icon "0" at bounding box center [242, 73] width 346 height 114
click at [112, 58] on icon "0" at bounding box center [242, 73] width 346 height 114
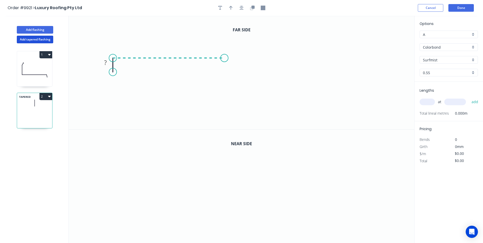
click at [224, 59] on icon "0 ?" at bounding box center [242, 73] width 346 height 114
click at [224, 59] on circle at bounding box center [225, 58] width 8 height 8
click at [226, 58] on circle at bounding box center [225, 58] width 8 height 8
click at [224, 63] on icon "0 ? ?" at bounding box center [242, 73] width 346 height 114
click at [336, 65] on icon "0 ? ? ?" at bounding box center [242, 73] width 346 height 114
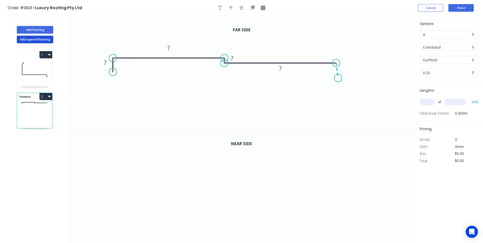
click at [338, 78] on icon "0 ? ? ? ?" at bounding box center [242, 73] width 346 height 114
click at [338, 78] on circle at bounding box center [338, 78] width 8 height 8
drag, startPoint x: 113, startPoint y: 71, endPoint x: 113, endPoint y: 68, distance: 3.1
click at [113, 68] on circle at bounding box center [114, 68] width 8 height 8
click at [112, 67] on circle at bounding box center [113, 67] width 8 height 8
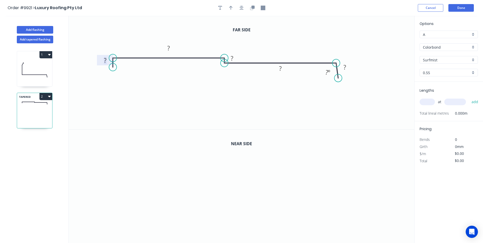
click at [104, 60] on tspan "?" at bounding box center [105, 60] width 3 height 8
click at [235, 57] on rect at bounding box center [232, 58] width 10 height 7
click at [290, 107] on icon "0 10 100 1 150 40 100 º" at bounding box center [242, 73] width 346 height 114
click at [250, 7] on icon "button" at bounding box center [251, 8] width 3 height 3
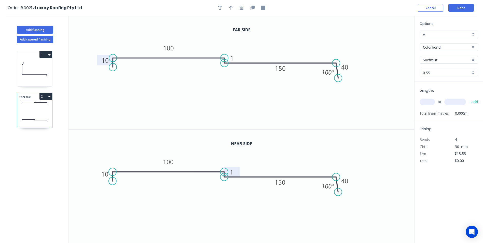
click at [234, 171] on tspan "1" at bounding box center [232, 172] width 4 height 8
click at [286, 166] on icon "0 10 100 20 150 40 100 º" at bounding box center [242, 187] width 346 height 114
type input "$14.53"
click at [476, 47] on div "Colorbond" at bounding box center [449, 47] width 58 height 8
click at [451, 66] on div "Colorbond Matt" at bounding box center [449, 65] width 58 height 9
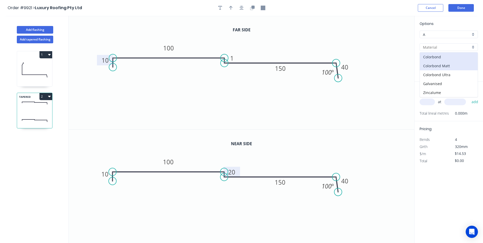
type input "Colorbond Matt"
type input "Bluegum Matt"
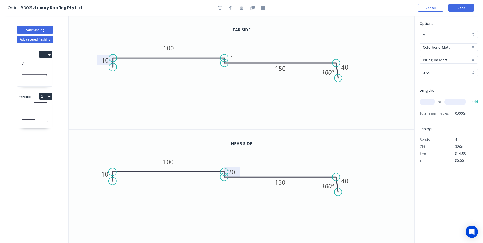
type input "$15.88"
click at [470, 60] on input "Bluegum Matt" at bounding box center [447, 59] width 48 height 5
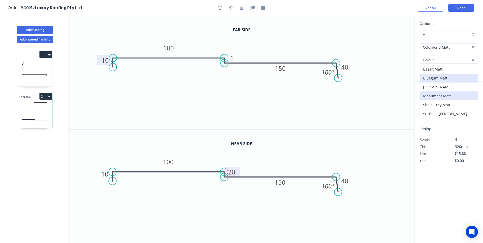
scroll to position [1, 0]
click at [440, 96] on div "Monument Matt" at bounding box center [449, 95] width 58 height 9
type input "Monument Matt"
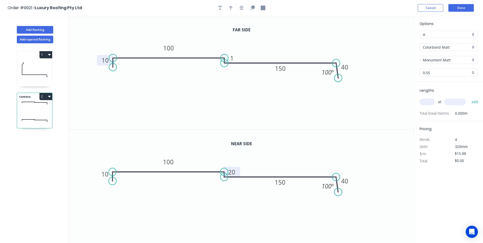
click at [430, 103] on input "text" at bounding box center [427, 102] width 15 height 7
type input "1"
type input "3400"
click at [469, 98] on button "add" at bounding box center [475, 102] width 12 height 9
click at [49, 94] on icon "button" at bounding box center [49, 96] width 3 height 4
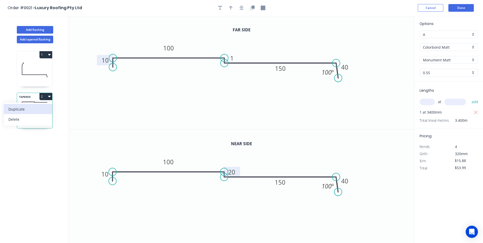
click at [44, 105] on div "Duplicate" at bounding box center [27, 108] width 39 height 7
type input "$0.00"
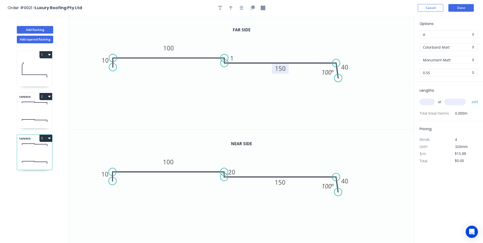
click at [282, 69] on tspan "150" at bounding box center [280, 68] width 11 height 8
click at [281, 185] on tspan "150" at bounding box center [280, 182] width 11 height 8
click at [254, 93] on icon "0 10 100 1 210 40 100 º" at bounding box center [242, 73] width 346 height 114
click at [234, 60] on rect at bounding box center [232, 58] width 10 height 7
click at [232, 170] on tspan "20" at bounding box center [231, 172] width 7 height 8
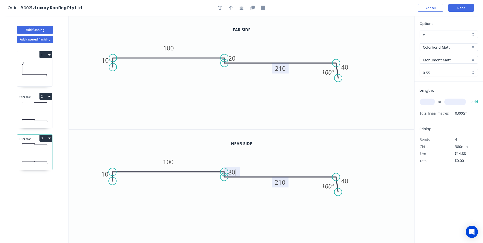
click at [254, 166] on icon "0 10 100 80 210 40 100 º" at bounding box center [242, 187] width 346 height 114
type input "$18.42"
click at [426, 100] on input "text" at bounding box center [427, 102] width 15 height 7
type input "1"
type input "5000"
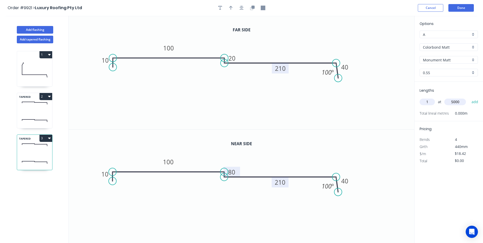
click at [469, 98] on button "add" at bounding box center [475, 102] width 12 height 9
type input "$92.10"
click at [460, 6] on button "Done" at bounding box center [460, 8] width 25 height 8
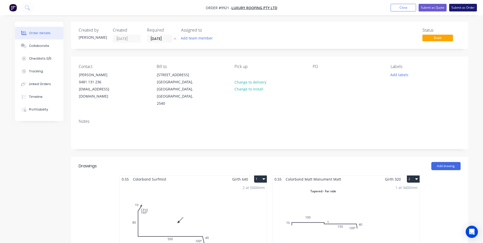
click at [453, 8] on button "Submit as Order" at bounding box center [463, 8] width 28 height 8
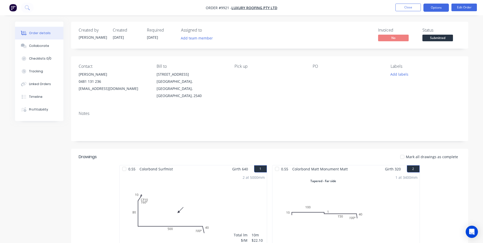
click at [425, 8] on button "Options" at bounding box center [436, 8] width 25 height 8
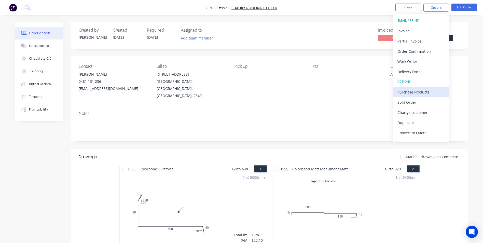
click at [412, 92] on div "Purchase Products" at bounding box center [421, 91] width 47 height 7
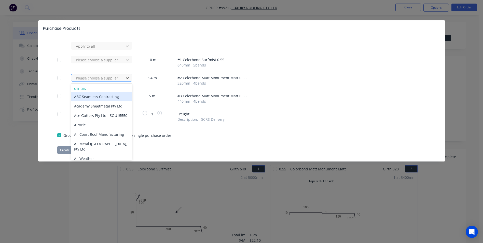
click at [103, 79] on div at bounding box center [98, 78] width 46 height 6
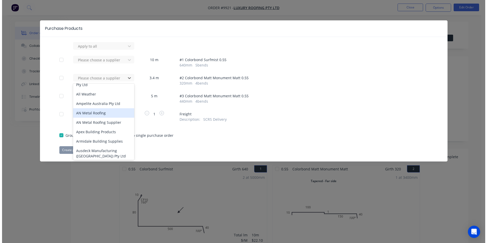
scroll to position [76, 0]
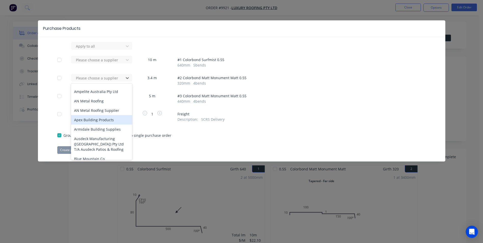
click at [102, 122] on div "Apex Building Products" at bounding box center [101, 119] width 61 height 9
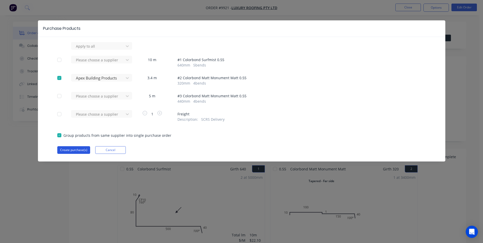
click at [76, 150] on button "Create purchase(s)" at bounding box center [73, 150] width 33 height 8
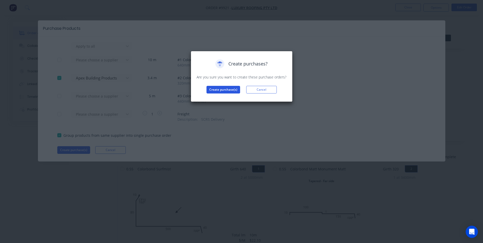
click at [212, 90] on button "Create purchase(s)" at bounding box center [224, 90] width 34 height 8
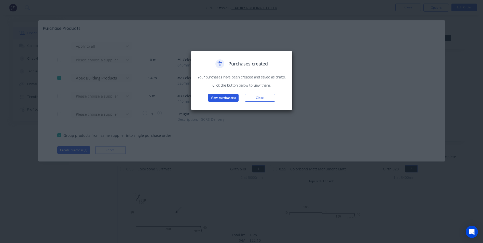
click at [227, 95] on button "View purchase(s)" at bounding box center [223, 98] width 31 height 8
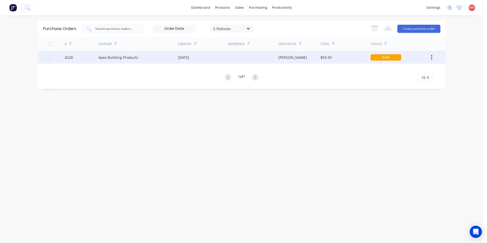
click at [238, 56] on div at bounding box center [253, 57] width 50 height 13
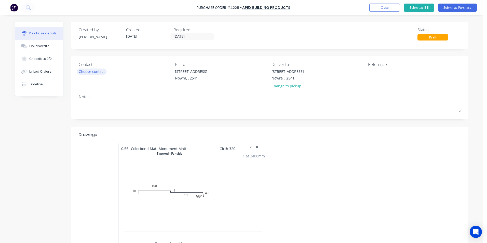
click at [86, 73] on div "Choose contact" at bounding box center [92, 71] width 26 height 5
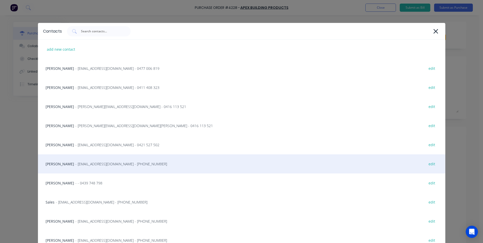
click at [86, 158] on div "Matt - info@SCRS.net.au - (02) 4411 1090 edit" at bounding box center [241, 163] width 407 height 19
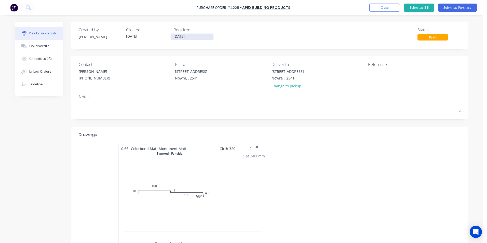
click at [182, 35] on input "[DATE]" at bounding box center [192, 37] width 43 height 6
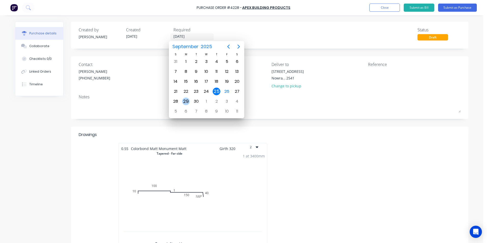
click at [184, 102] on div "29" at bounding box center [186, 102] width 8 height 8
type input "[DATE]"
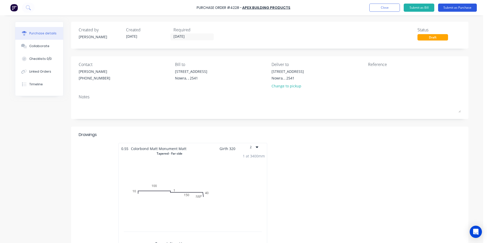
click at [450, 10] on button "Submit as Purchase" at bounding box center [457, 8] width 39 height 8
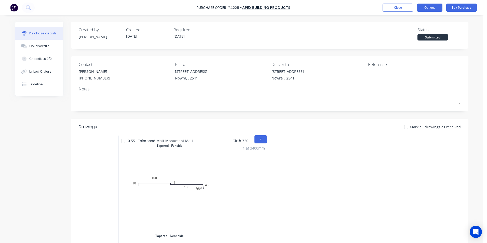
click at [421, 9] on button "Options" at bounding box center [429, 8] width 25 height 8
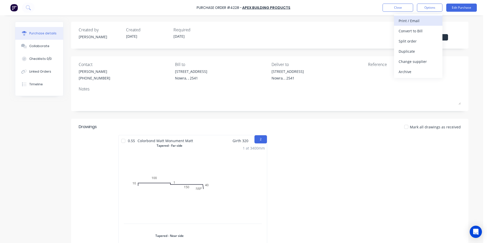
click at [418, 20] on div "Print / Email" at bounding box center [418, 20] width 39 height 7
click at [417, 29] on div "With pricing" at bounding box center [418, 30] width 39 height 7
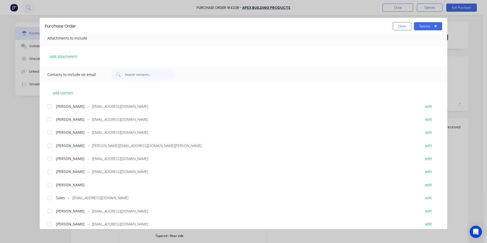
scroll to position [86, 0]
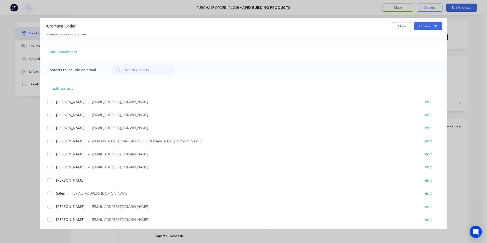
click at [49, 194] on div at bounding box center [49, 193] width 10 height 10
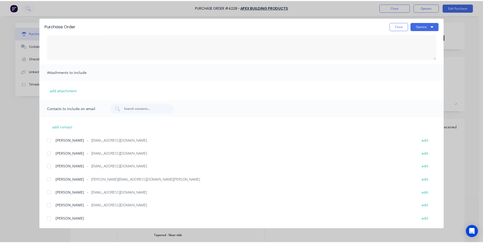
scroll to position [9, 0]
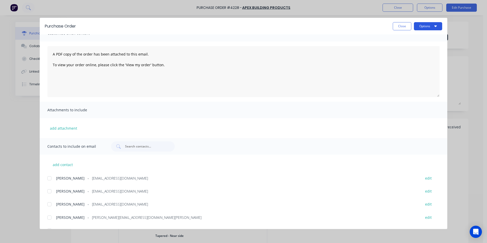
click at [417, 26] on button "Options" at bounding box center [428, 26] width 28 height 8
click at [411, 60] on div "Email" at bounding box center [417, 59] width 39 height 7
click at [403, 26] on button "Close" at bounding box center [402, 26] width 19 height 8
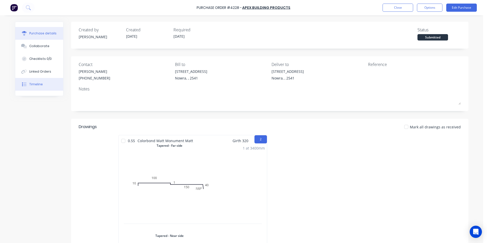
click at [43, 81] on button "Timeline" at bounding box center [39, 84] width 48 height 13
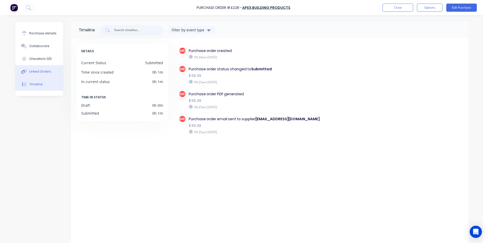
click at [42, 69] on button "Linked Orders" at bounding box center [39, 71] width 48 height 13
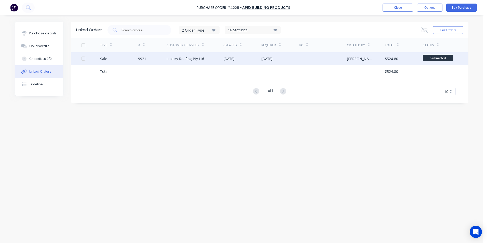
click at [165, 56] on div "9921" at bounding box center [152, 58] width 29 height 13
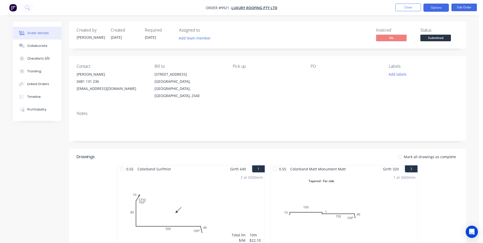
click at [439, 10] on button "Options" at bounding box center [436, 8] width 25 height 8
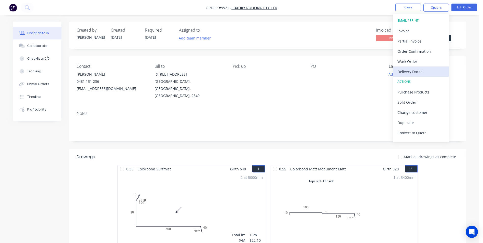
click at [418, 67] on button "Delivery Docket" at bounding box center [421, 71] width 56 height 10
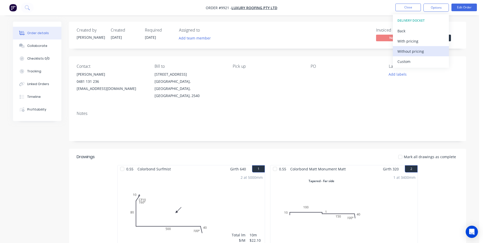
click at [417, 52] on div "Without pricing" at bounding box center [421, 51] width 47 height 7
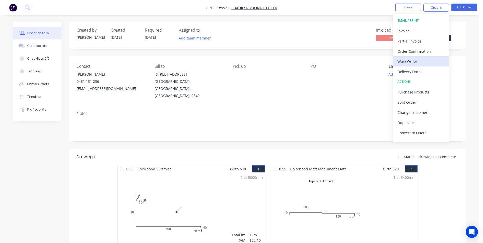
click at [418, 58] on div "Work Order" at bounding box center [421, 61] width 47 height 7
click at [418, 58] on div "Custom" at bounding box center [421, 61] width 47 height 7
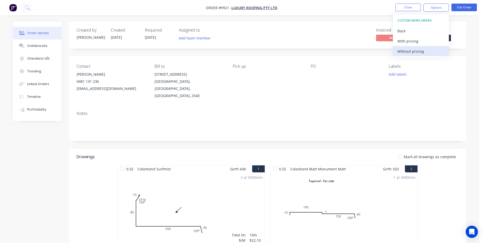
click at [417, 52] on div "Without pricing" at bounding box center [421, 51] width 47 height 7
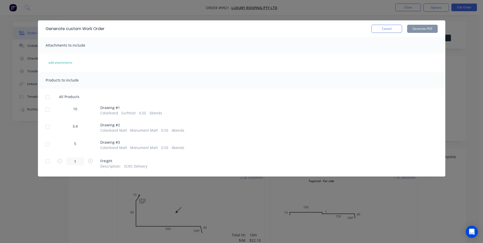
click at [49, 110] on div at bounding box center [48, 109] width 10 height 10
click at [48, 145] on div at bounding box center [48, 144] width 10 height 10
click at [422, 31] on button "Generate PDF" at bounding box center [422, 29] width 31 height 8
click at [389, 29] on button "Cancel" at bounding box center [387, 29] width 31 height 8
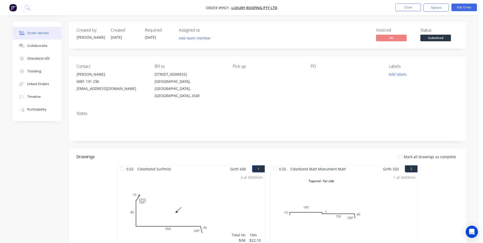
click at [15, 8] on img "button" at bounding box center [13, 8] width 8 height 8
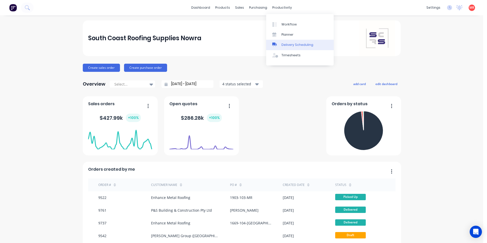
click at [281, 42] on link "Delivery Scheduling" at bounding box center [299, 45] width 67 height 10
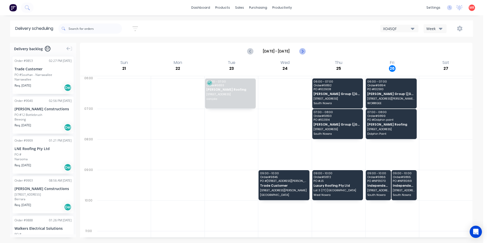
click at [301, 52] on icon "Next page" at bounding box center [302, 51] width 6 height 6
type input "[DATE] - [DATE]"
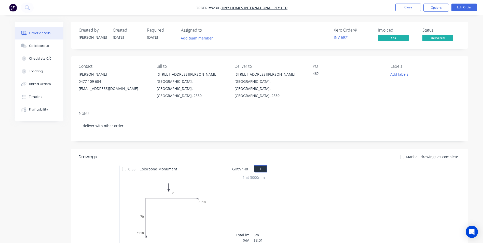
click at [14, 7] on img "button" at bounding box center [13, 8] width 8 height 8
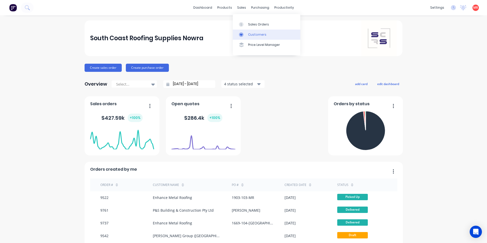
click at [244, 36] on div at bounding box center [243, 34] width 8 height 5
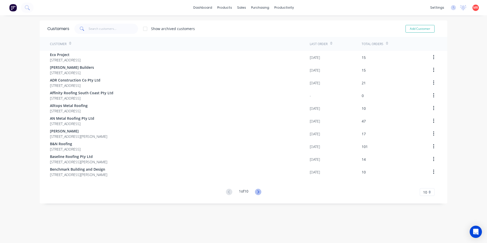
click at [258, 192] on icon at bounding box center [258, 192] width 6 height 6
click at [258, 192] on div "Customers Show archived customers Add Customer Customer Last Order Total Orders…" at bounding box center [243, 134] width 407 height 228
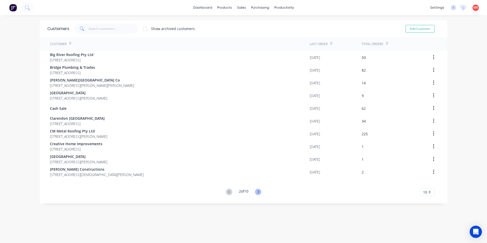
click at [258, 192] on icon at bounding box center [258, 192] width 6 height 6
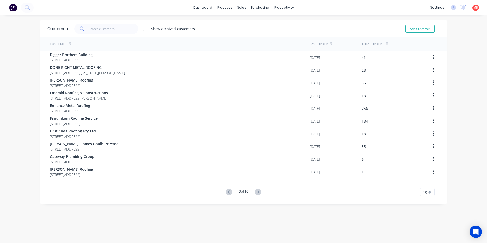
click at [258, 192] on icon at bounding box center [258, 192] width 6 height 6
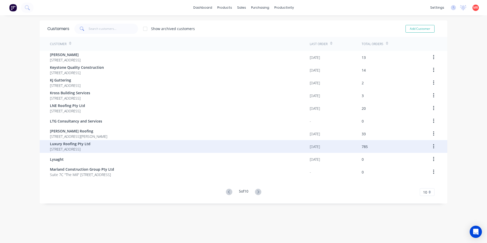
click at [90, 147] on span "[STREET_ADDRESS]" at bounding box center [70, 148] width 40 height 5
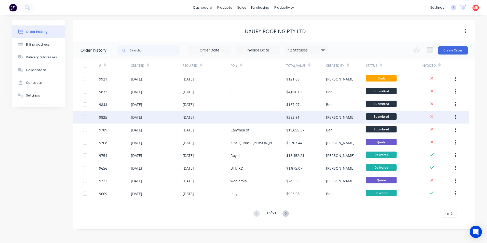
click at [277, 115] on div at bounding box center [258, 117] width 56 height 13
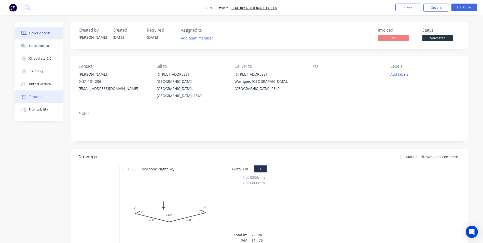
click at [44, 101] on button "Timeline" at bounding box center [39, 96] width 48 height 13
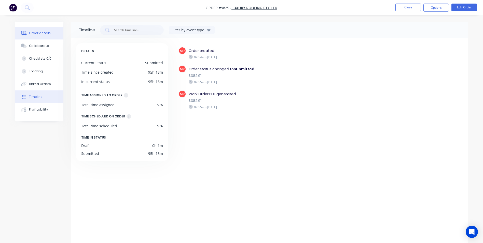
click at [26, 29] on button "Order details" at bounding box center [39, 33] width 48 height 13
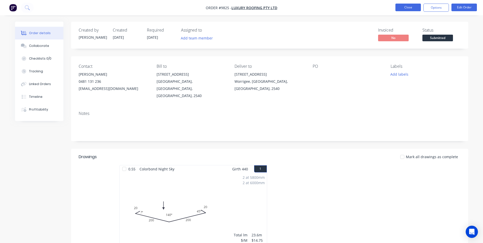
click at [411, 8] on button "Close" at bounding box center [408, 8] width 25 height 8
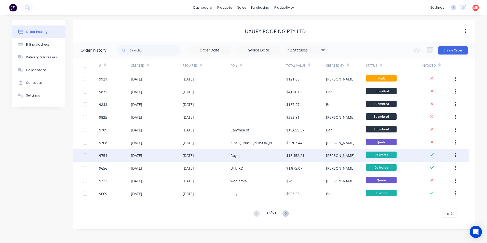
click at [238, 155] on div "Royal" at bounding box center [234, 155] width 9 height 5
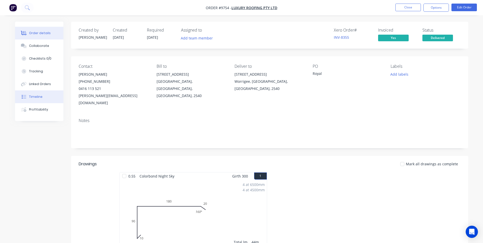
click at [45, 100] on button "Timeline" at bounding box center [39, 96] width 48 height 13
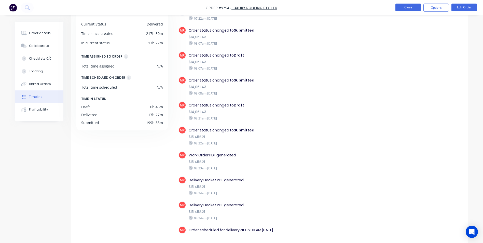
click at [401, 9] on button "Close" at bounding box center [408, 8] width 25 height 8
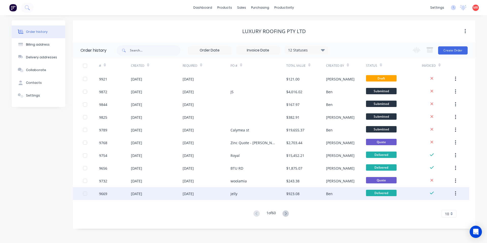
click at [259, 191] on div "jelly" at bounding box center [258, 193] width 56 height 13
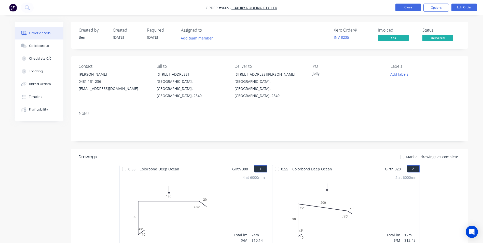
click at [410, 10] on button "Close" at bounding box center [408, 8] width 25 height 8
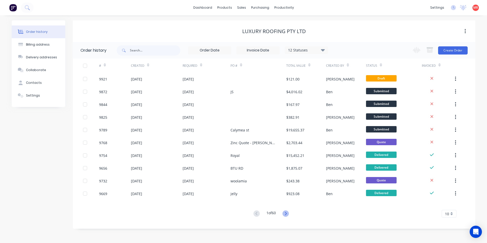
click at [288, 215] on icon at bounding box center [285, 213] width 6 height 6
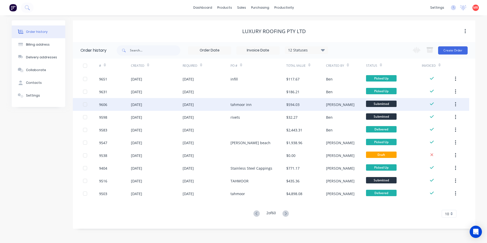
click at [229, 105] on div "[DATE]" at bounding box center [207, 104] width 48 height 13
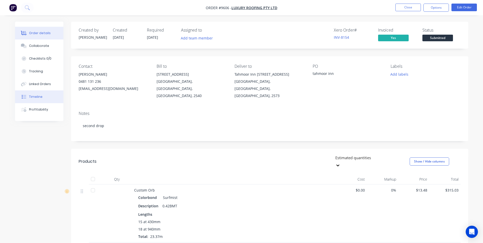
click at [47, 102] on button "Timeline" at bounding box center [39, 96] width 48 height 13
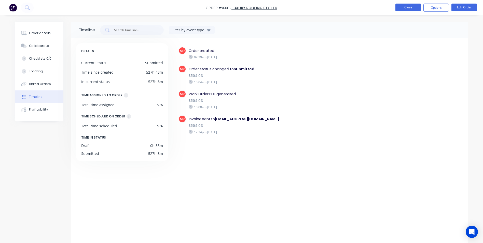
click at [407, 9] on button "Close" at bounding box center [408, 8] width 25 height 8
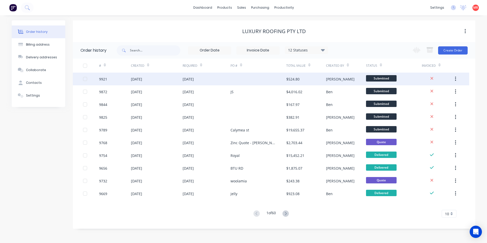
click at [246, 83] on div at bounding box center [258, 79] width 56 height 13
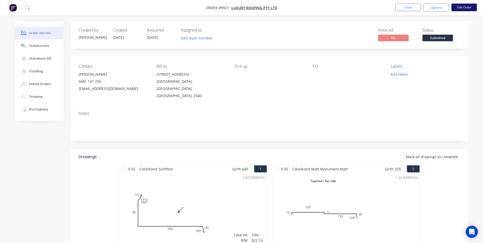
click at [468, 8] on button "Edit Order" at bounding box center [464, 8] width 25 height 8
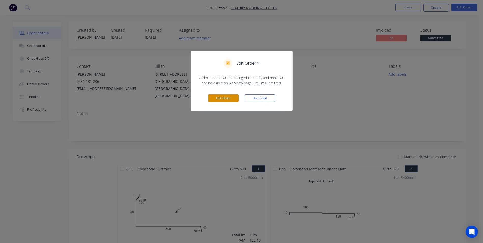
click at [222, 97] on button "Edit Order" at bounding box center [223, 98] width 31 height 8
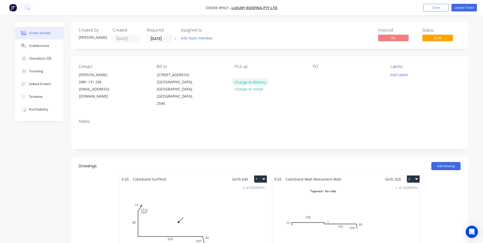
click at [248, 84] on button "Change to delivery" at bounding box center [250, 81] width 37 height 7
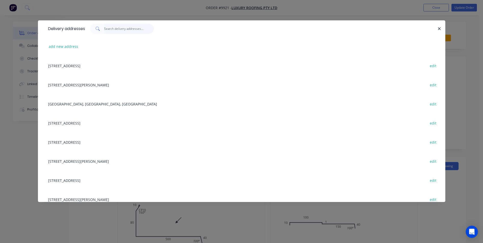
click at [117, 26] on input "text" at bounding box center [129, 29] width 50 height 10
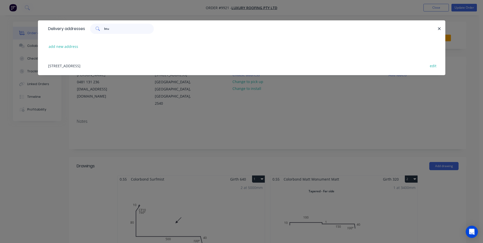
type input "btu"
click at [110, 64] on div "360A BTU Rd, Nowra Hill, New South Wales, Australia edit" at bounding box center [242, 65] width 392 height 19
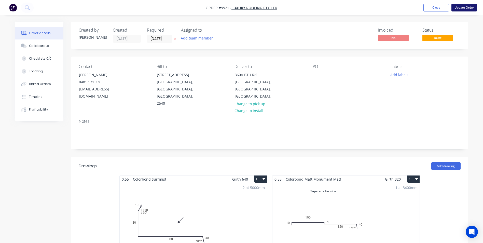
click at [457, 8] on button "Update Order" at bounding box center [464, 8] width 25 height 8
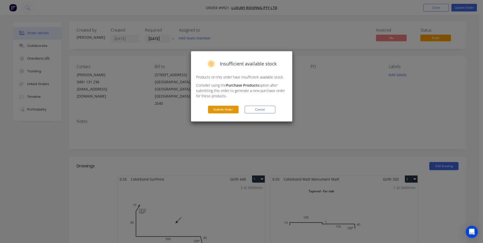
click at [225, 113] on button "Submit Order" at bounding box center [223, 110] width 31 height 8
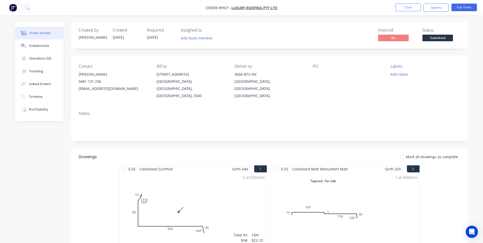
click at [12, 7] on img "button" at bounding box center [13, 8] width 8 height 8
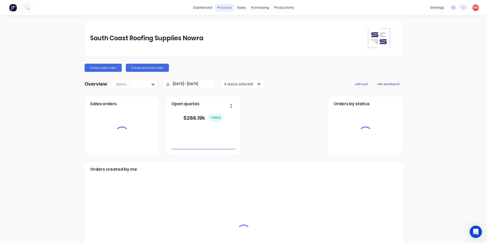
click at [230, 8] on div "products" at bounding box center [225, 8] width 20 height 8
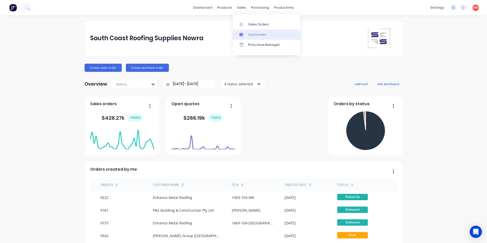
click at [250, 36] on div "Customers" at bounding box center [257, 34] width 18 height 5
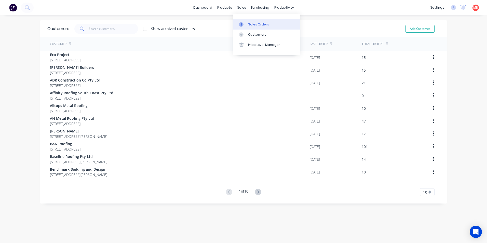
click at [245, 27] on link "Sales Orders" at bounding box center [266, 24] width 67 height 10
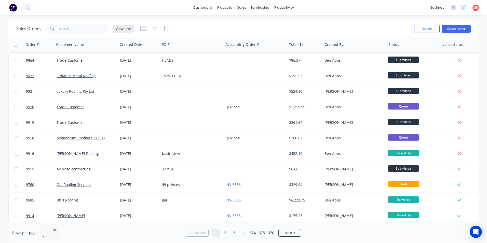
click at [128, 30] on icon at bounding box center [129, 29] width 4 height 6
click at [132, 91] on button "Invoicing" at bounding box center [143, 93] width 58 height 6
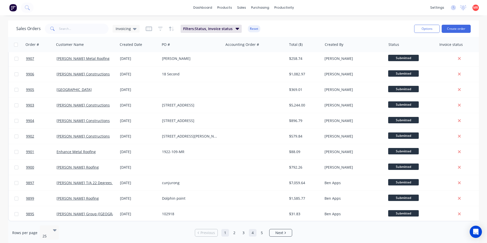
click at [251, 232] on link "4" at bounding box center [253, 233] width 8 height 8
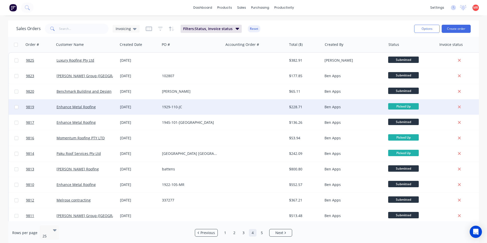
click at [231, 109] on div at bounding box center [254, 106] width 63 height 15
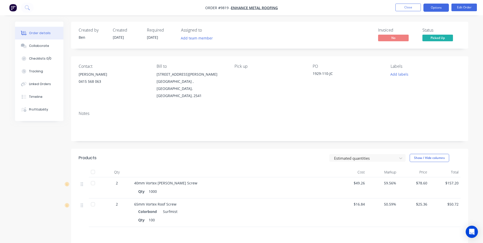
click at [429, 8] on button "Options" at bounding box center [436, 8] width 25 height 8
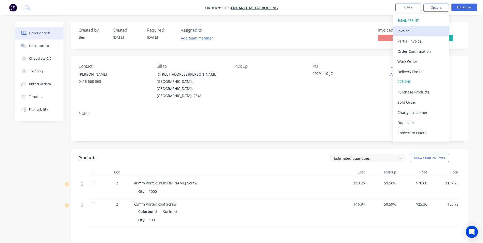
click at [404, 32] on div "Invoice" at bounding box center [421, 30] width 47 height 7
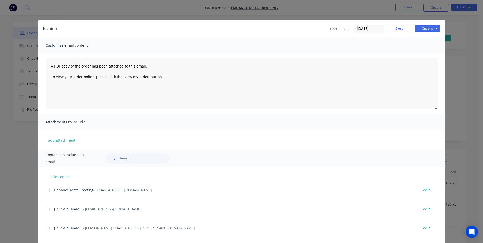
click at [45, 191] on div at bounding box center [48, 190] width 10 height 10
click at [417, 29] on button "Options" at bounding box center [427, 29] width 25 height 8
click at [415, 54] on button "Email" at bounding box center [431, 54] width 33 height 8
click at [404, 25] on button "Close" at bounding box center [399, 29] width 25 height 8
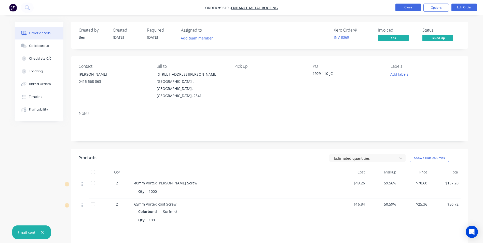
click at [402, 7] on button "Close" at bounding box center [408, 8] width 25 height 8
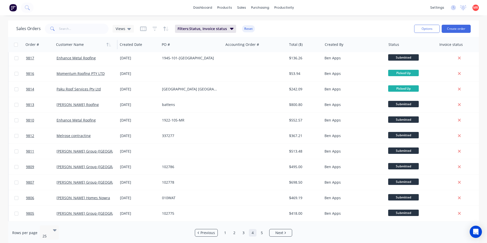
scroll to position [76, 0]
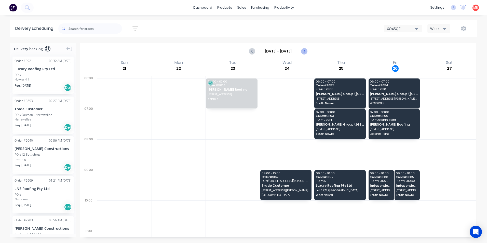
click at [302, 51] on icon "Next page" at bounding box center [304, 51] width 6 height 6
type input "[DATE] - [DATE]"
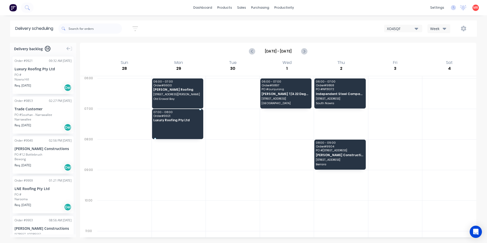
drag, startPoint x: 39, startPoint y: 77, endPoint x: 173, endPoint y: 122, distance: 141.2
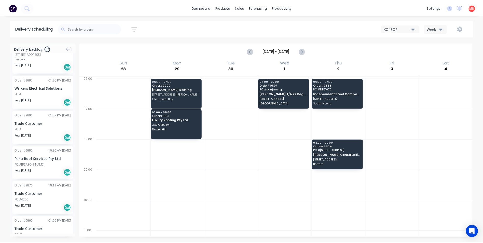
scroll to position [153, 0]
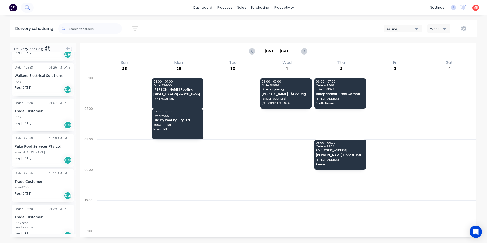
click at [25, 7] on icon at bounding box center [27, 7] width 4 height 4
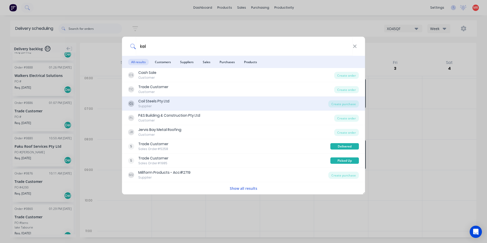
type input "kel"
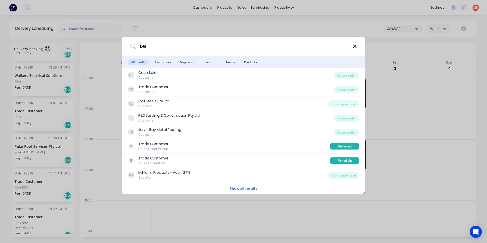
click at [355, 46] on icon at bounding box center [354, 46] width 3 height 3
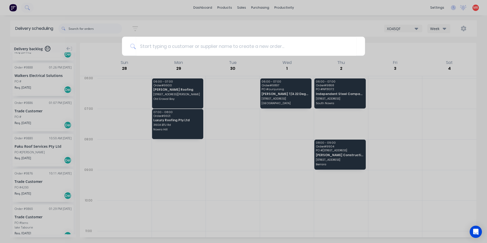
click at [30, 10] on div at bounding box center [243, 121] width 487 height 243
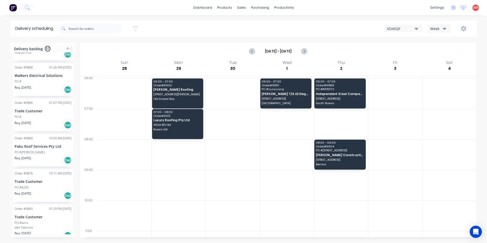
click at [10, 10] on img at bounding box center [13, 8] width 8 height 8
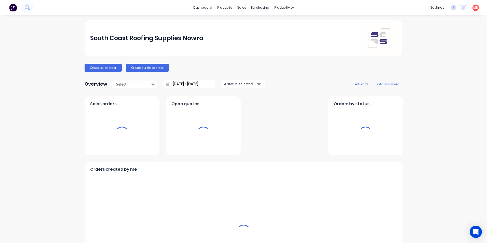
click at [26, 8] on icon at bounding box center [27, 7] width 5 height 5
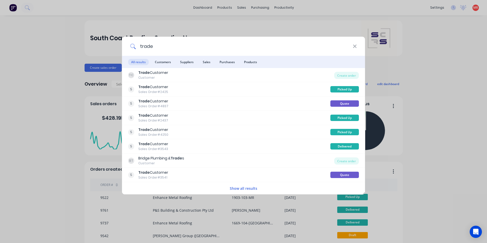
type input "trade"
click at [354, 49] on icon at bounding box center [355, 47] width 4 height 6
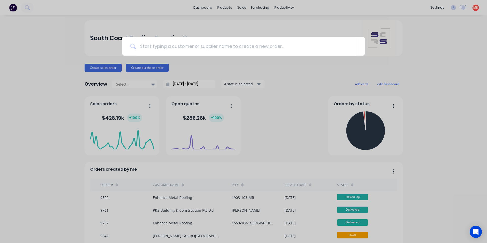
click at [64, 38] on div at bounding box center [243, 121] width 487 height 243
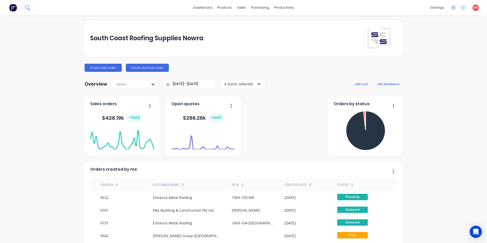
click at [26, 11] on button at bounding box center [27, 8] width 13 height 10
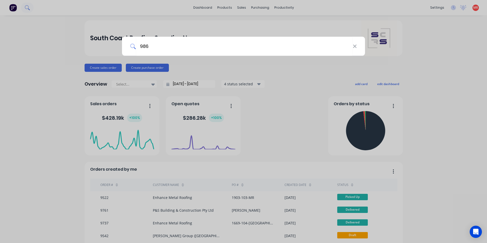
type input "9864"
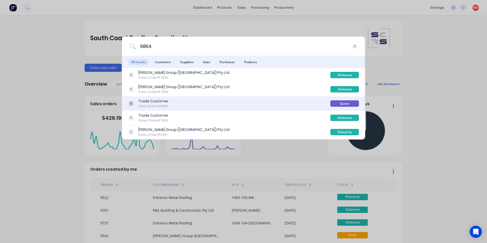
click at [214, 103] on div "Trade Customer Sales Order #9864" at bounding box center [229, 104] width 202 height 10
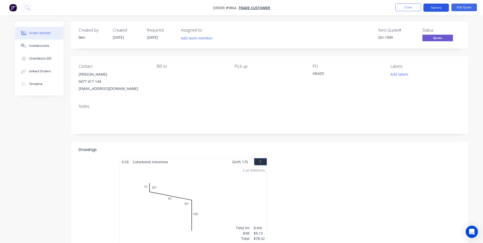
click at [439, 9] on button "Options" at bounding box center [436, 8] width 25 height 8
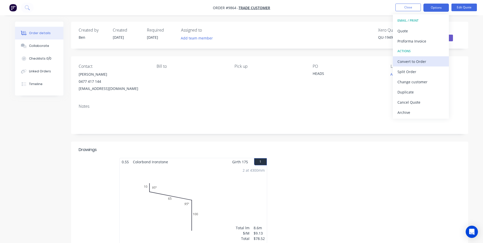
click at [412, 61] on div "Convert to Order" at bounding box center [421, 61] width 47 height 7
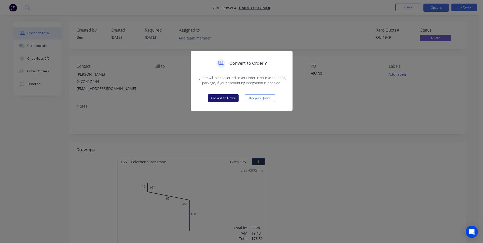
click at [225, 96] on button "Convert to Order" at bounding box center [223, 98] width 31 height 8
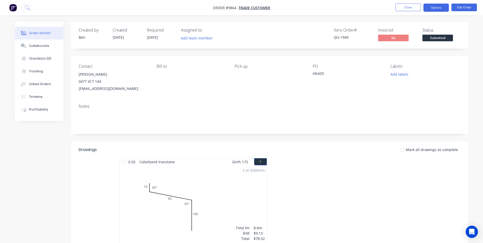
click at [440, 10] on button "Options" at bounding box center [436, 8] width 25 height 8
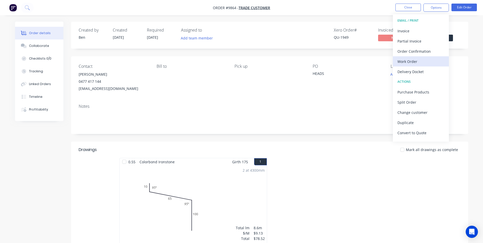
click at [415, 61] on div "Work Order" at bounding box center [421, 61] width 47 height 7
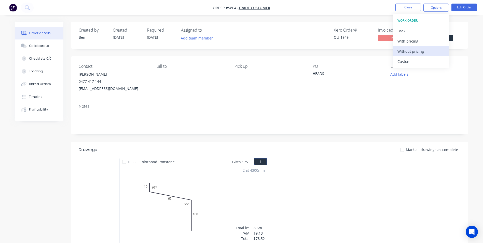
click at [414, 51] on div "Without pricing" at bounding box center [421, 51] width 47 height 7
click at [26, 11] on button at bounding box center [27, 8] width 13 height 10
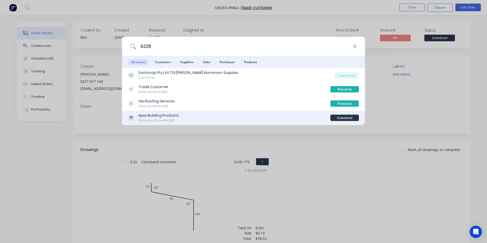
type input "4228"
click at [233, 120] on div "Apex Building Products Purchase Order #4228" at bounding box center [229, 118] width 202 height 10
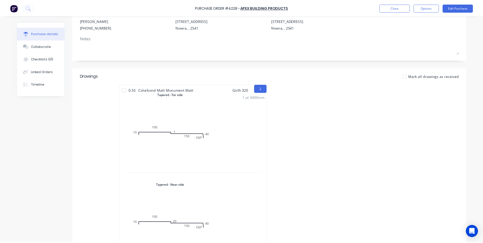
scroll to position [76, 0]
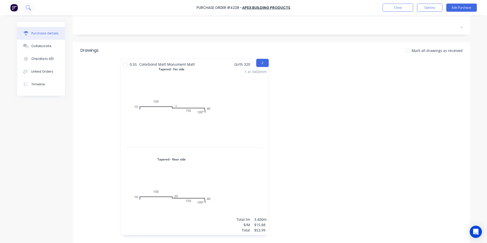
click at [26, 8] on icon at bounding box center [28, 7] width 4 height 4
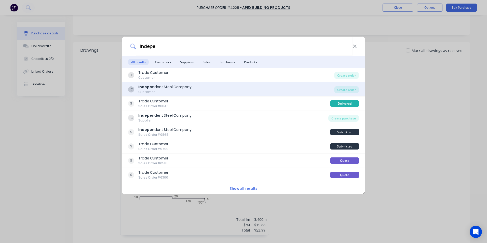
type input "indepe"
click at [226, 92] on div "IC Indepe ndent Steel Company Customer" at bounding box center [231, 89] width 206 height 10
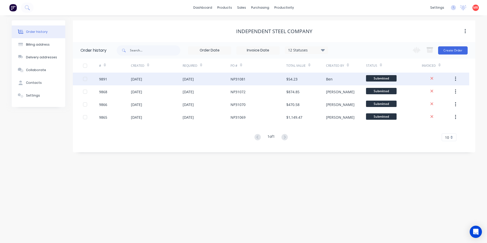
click at [250, 80] on div "NP31081" at bounding box center [258, 79] width 56 height 13
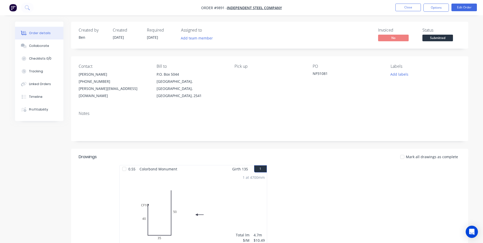
click at [433, 39] on span "Submitted" at bounding box center [438, 38] width 31 height 6
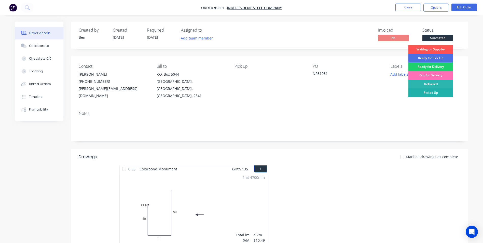
click at [420, 92] on div "Picked Up" at bounding box center [430, 92] width 45 height 9
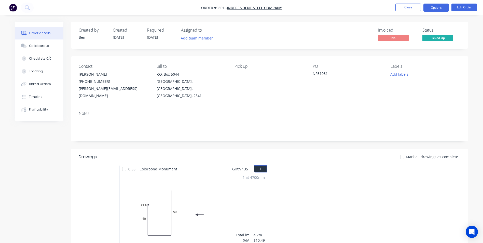
click at [433, 9] on button "Options" at bounding box center [436, 8] width 25 height 8
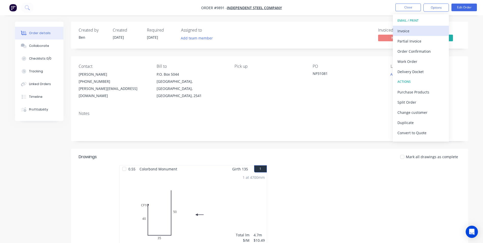
click at [414, 29] on div "Invoice" at bounding box center [421, 30] width 47 height 7
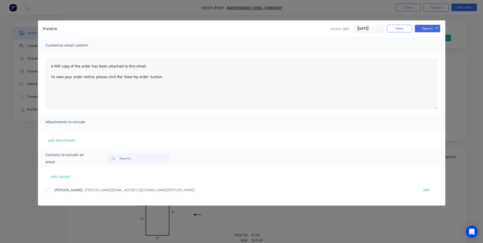
click at [52, 189] on div at bounding box center [48, 190] width 10 height 10
click at [420, 30] on button "Options" at bounding box center [427, 29] width 25 height 8
click at [419, 55] on button "Email" at bounding box center [431, 54] width 33 height 8
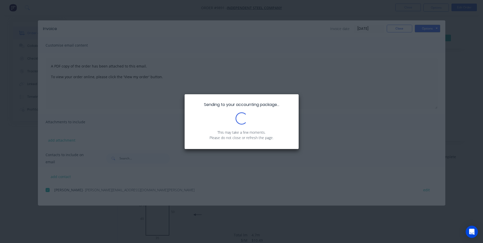
click at [395, 24] on div "Sending to your accounting package... Loading... This may take a few moments. P…" at bounding box center [241, 121] width 483 height 243
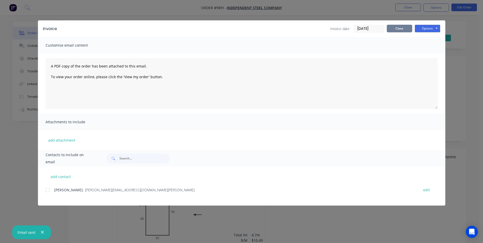
click at [401, 29] on button "Close" at bounding box center [399, 29] width 25 height 8
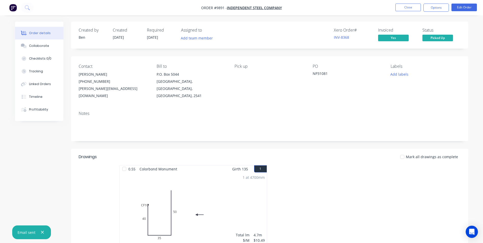
click at [12, 8] on img "button" at bounding box center [13, 8] width 8 height 8
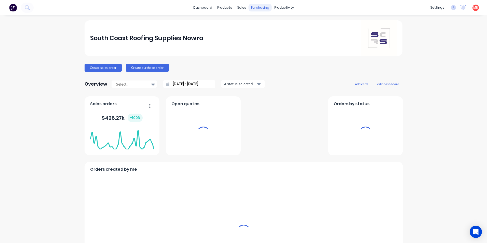
click at [256, 9] on div "purchasing" at bounding box center [260, 8] width 23 height 8
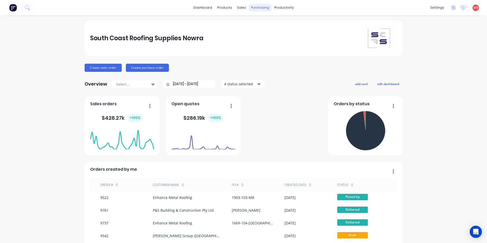
click at [263, 9] on div "purchasing" at bounding box center [260, 8] width 23 height 8
click at [262, 23] on div "Purchase Orders" at bounding box center [274, 24] width 27 height 5
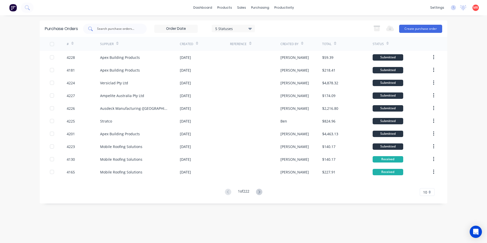
click at [115, 27] on input "text" at bounding box center [118, 28] width 42 height 5
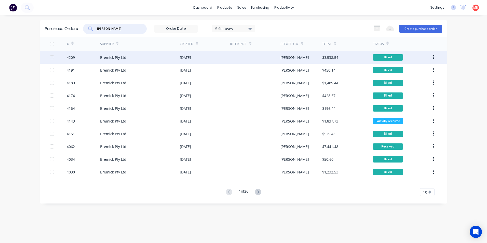
type input "brem"
click at [166, 59] on div "Bremick Pty Ltd" at bounding box center [140, 57] width 80 height 13
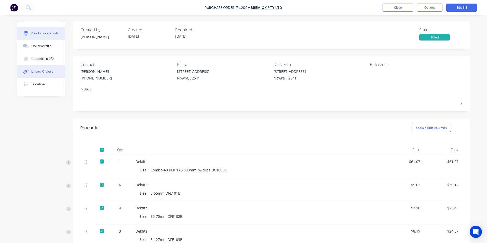
click at [42, 74] on div "Linked Orders" at bounding box center [42, 71] width 22 height 5
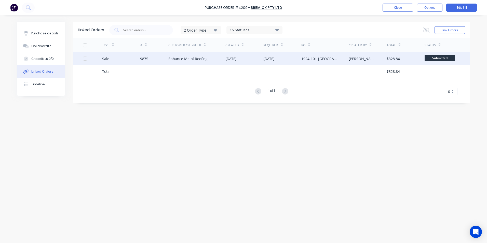
click at [142, 60] on div "9875" at bounding box center [144, 58] width 8 height 5
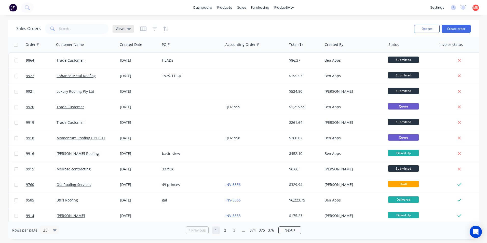
click at [125, 30] on div "Views" at bounding box center [123, 28] width 15 height 5
click at [128, 93] on button "Invoicing" at bounding box center [143, 93] width 58 height 6
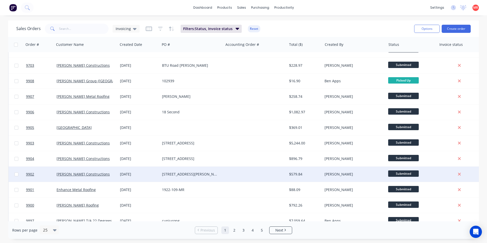
scroll to position [222, 0]
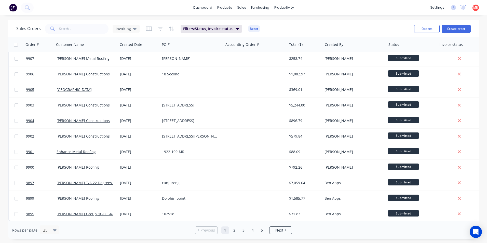
click at [262, 235] on div "Rows per page 25 Previous 1 2 3 4 5 Next" at bounding box center [243, 230] width 471 height 18
click at [262, 234] on link "5" at bounding box center [262, 230] width 8 height 8
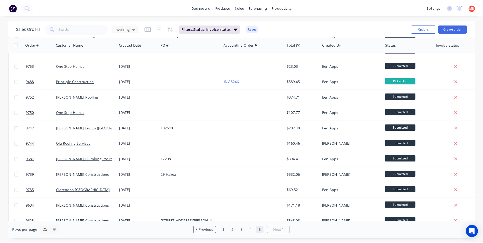
scroll to position [144, 0]
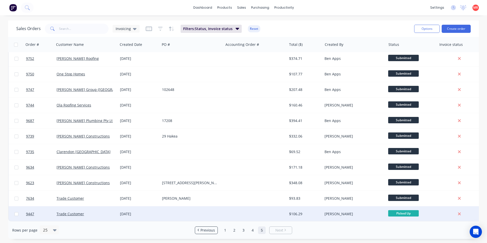
click at [224, 212] on div at bounding box center [254, 213] width 63 height 15
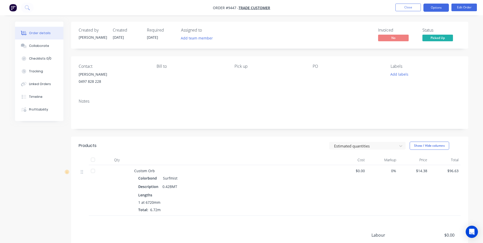
click at [429, 9] on button "Options" at bounding box center [436, 8] width 25 height 8
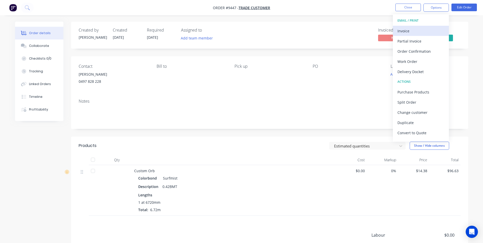
click at [423, 31] on div "Invoice" at bounding box center [421, 30] width 47 height 7
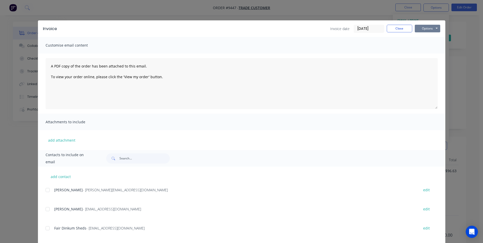
click at [429, 28] on button "Options" at bounding box center [427, 29] width 25 height 8
click at [423, 46] on button "Print" at bounding box center [431, 46] width 33 height 8
click at [399, 28] on button "Close" at bounding box center [399, 29] width 25 height 8
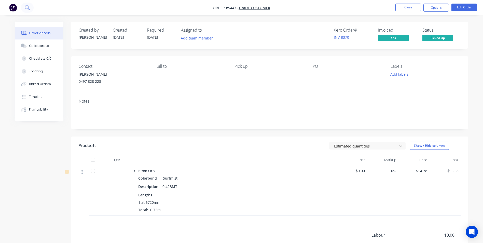
click at [31, 9] on button at bounding box center [27, 8] width 13 height 10
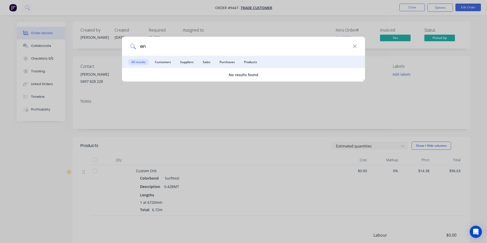
type input "e"
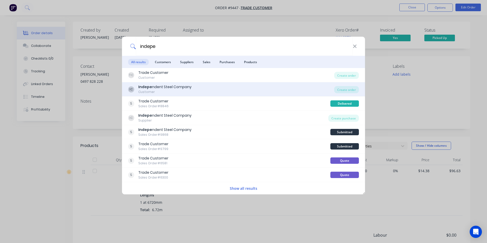
type input "indepe"
click at [233, 89] on div "IC Indepe ndent Steel Company Customer" at bounding box center [231, 89] width 206 height 10
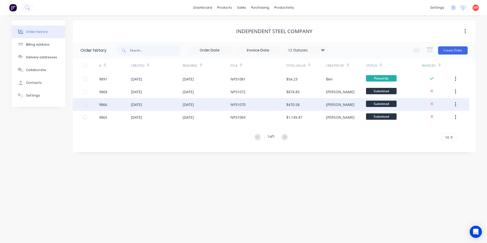
click at [237, 103] on div "NP31070" at bounding box center [237, 104] width 15 height 5
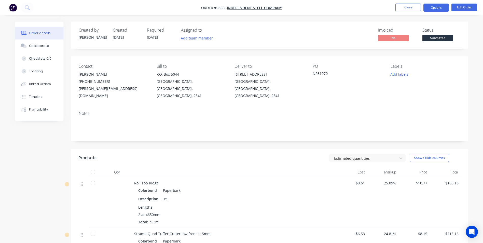
click at [438, 6] on button "Options" at bounding box center [436, 8] width 25 height 8
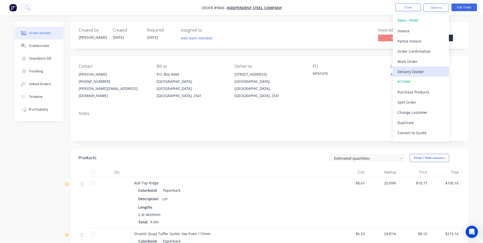
click at [419, 73] on div "Delivery Docket" at bounding box center [421, 71] width 47 height 7
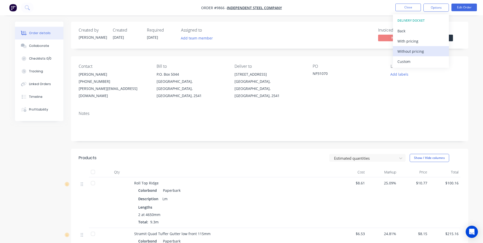
click at [415, 51] on div "Without pricing" at bounding box center [421, 51] width 47 height 7
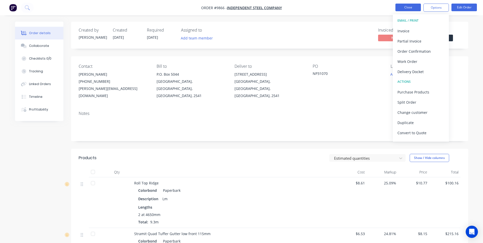
click at [402, 7] on button "Close" at bounding box center [408, 8] width 25 height 8
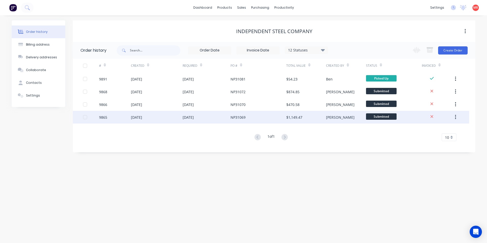
click at [285, 113] on div "NP31069" at bounding box center [258, 117] width 56 height 13
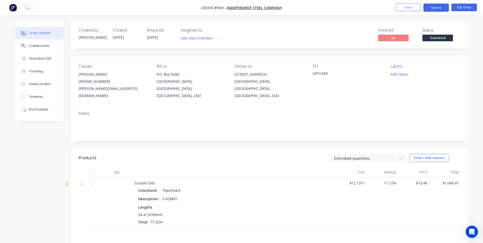
click at [430, 10] on button "Options" at bounding box center [436, 8] width 25 height 8
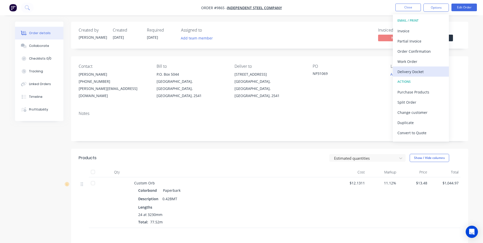
click at [407, 69] on div "Delivery Docket" at bounding box center [421, 71] width 47 height 7
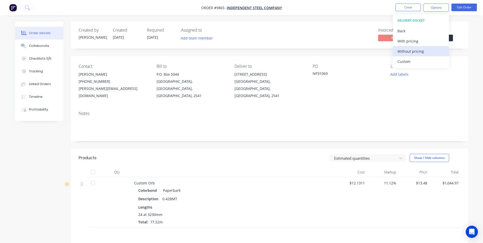
click at [408, 53] on div "Without pricing" at bounding box center [421, 51] width 47 height 7
